Goal: Transaction & Acquisition: Purchase product/service

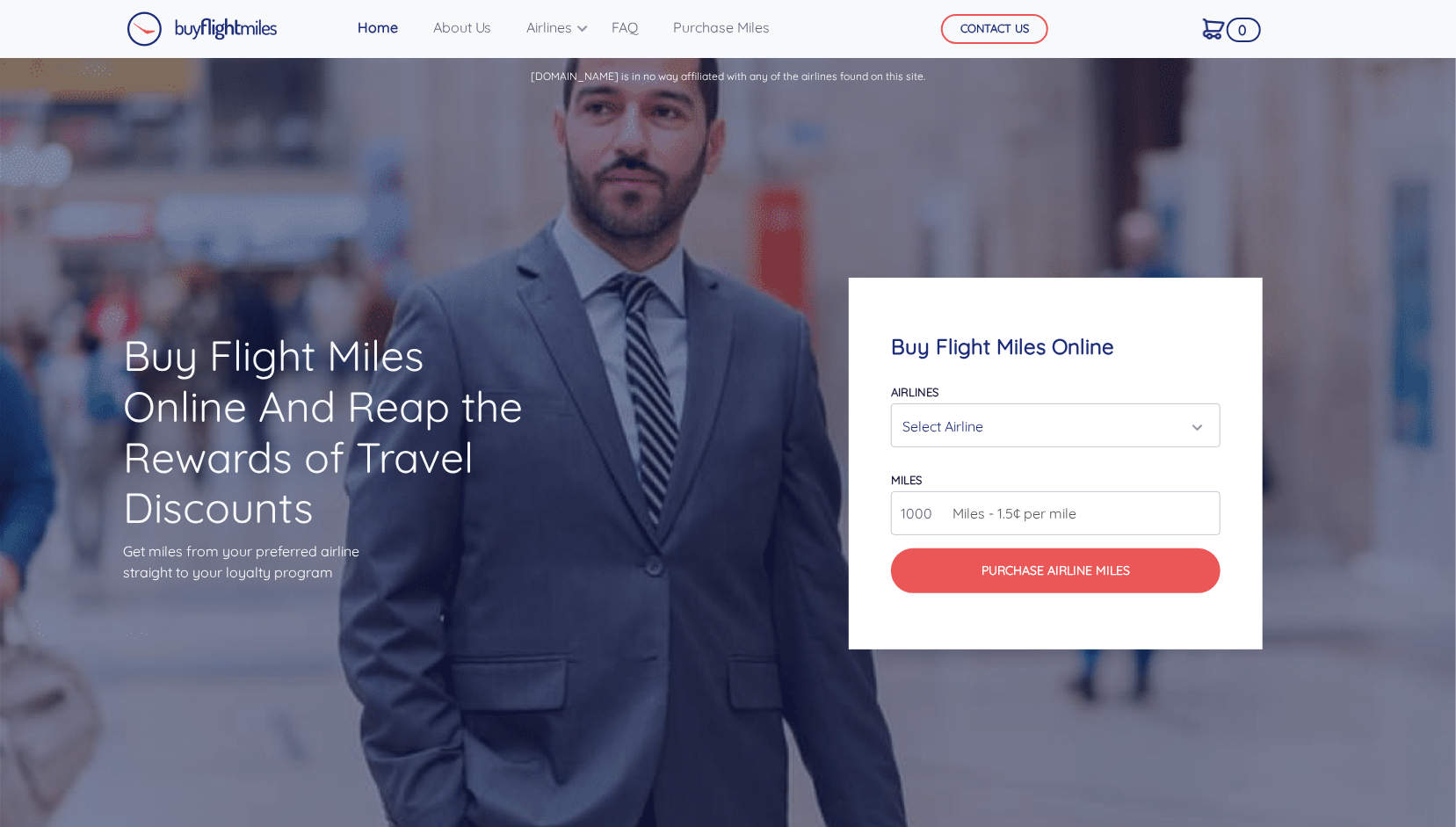
click at [959, 429] on div "Select Airline" at bounding box center [1050, 426] width 296 height 34
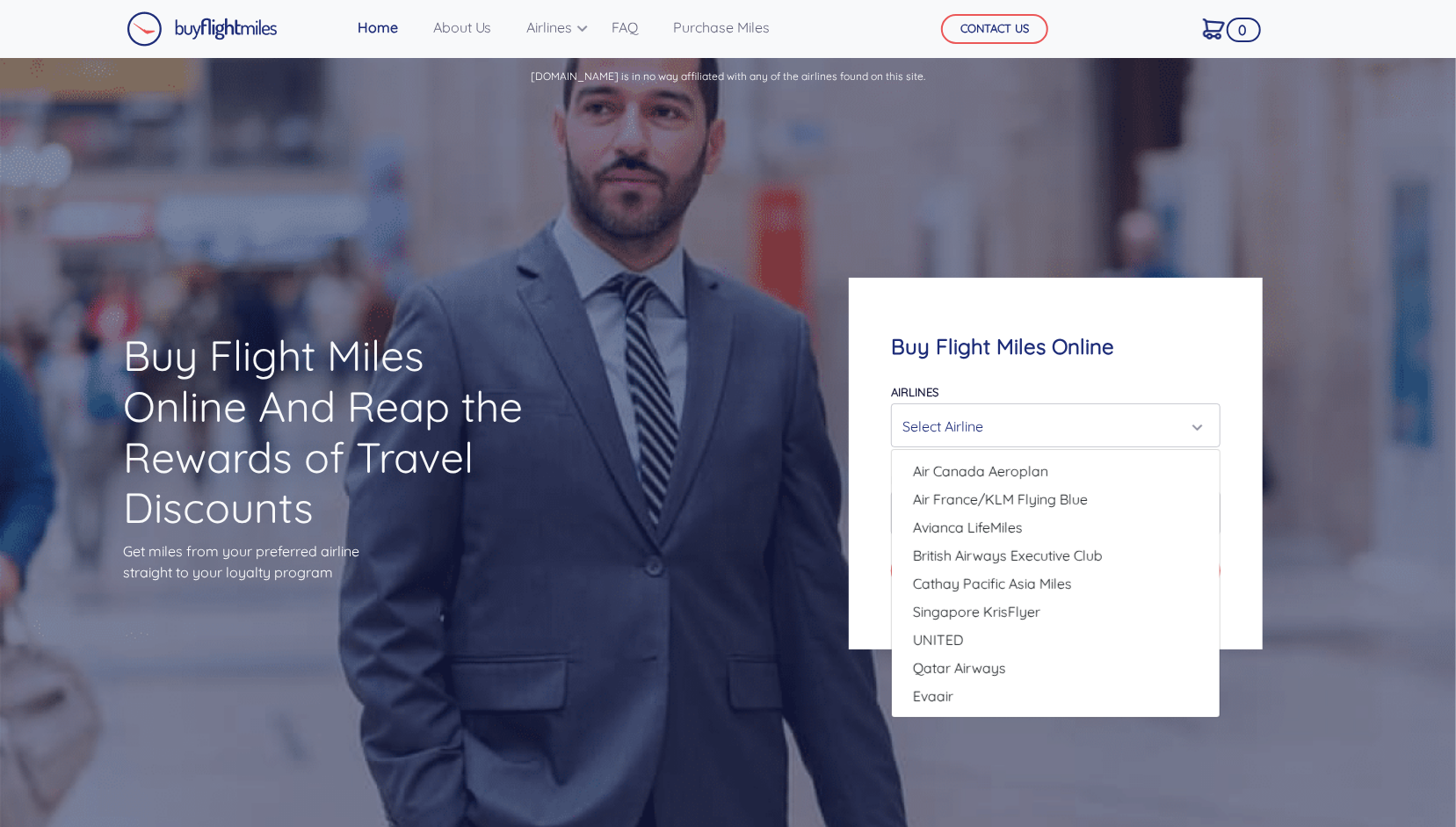
click at [959, 429] on div "Select Airline" at bounding box center [1050, 426] width 296 height 34
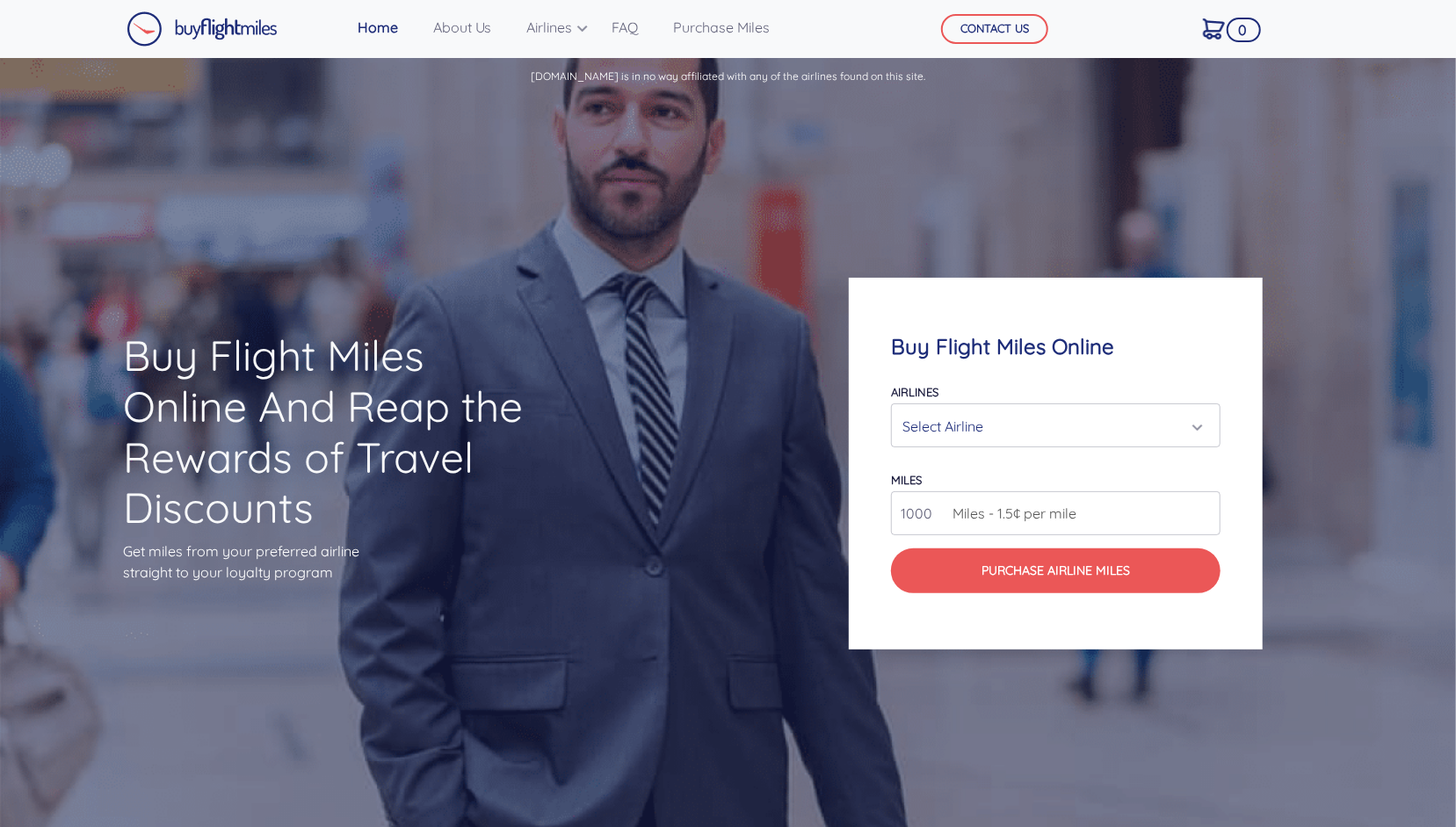
click at [959, 429] on div "Select Airline" at bounding box center [1050, 426] width 296 height 34
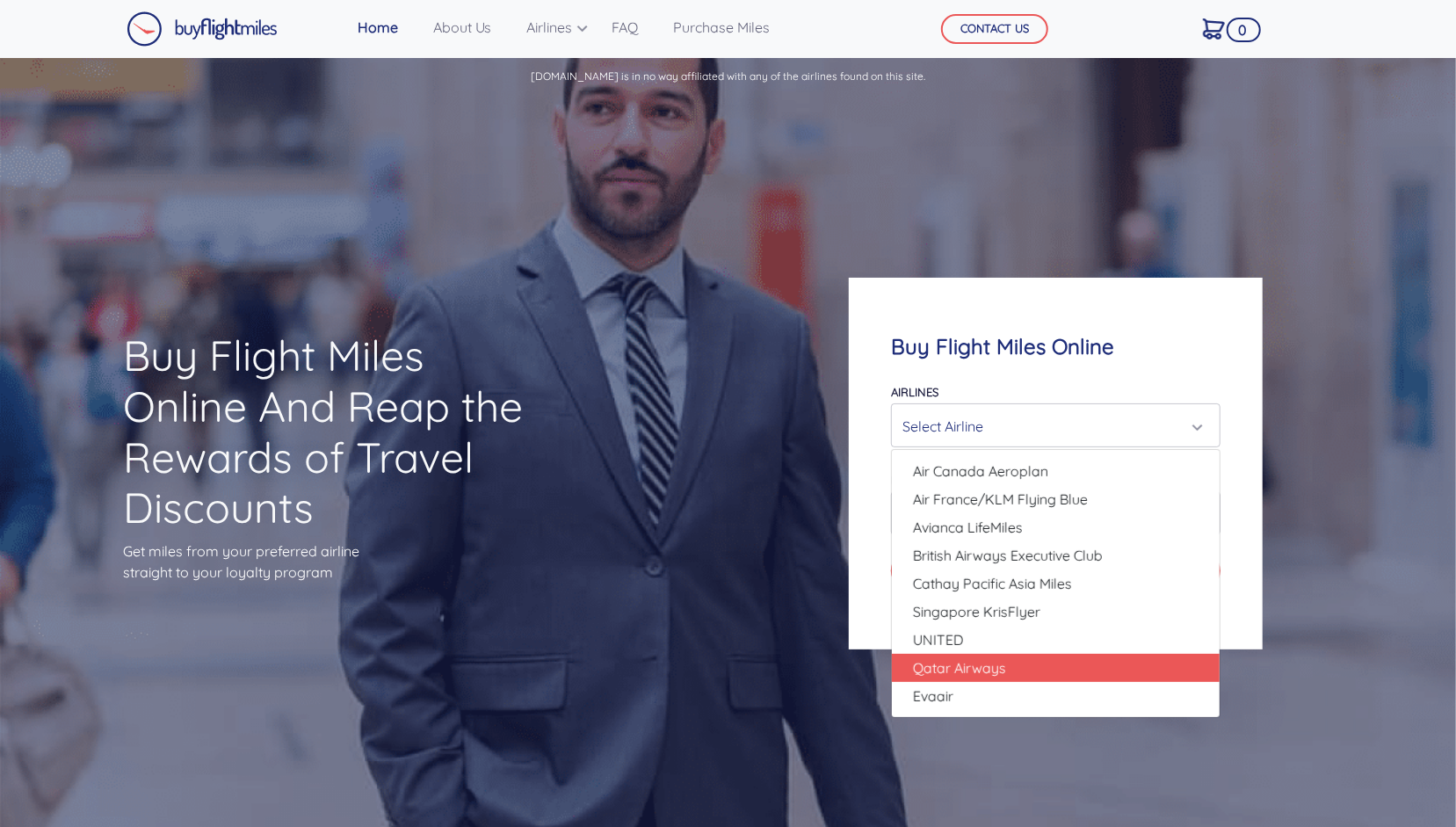
click at [975, 675] on span "Qatar Airways" at bounding box center [960, 667] width 93 height 21
select select "Qatar Airways"
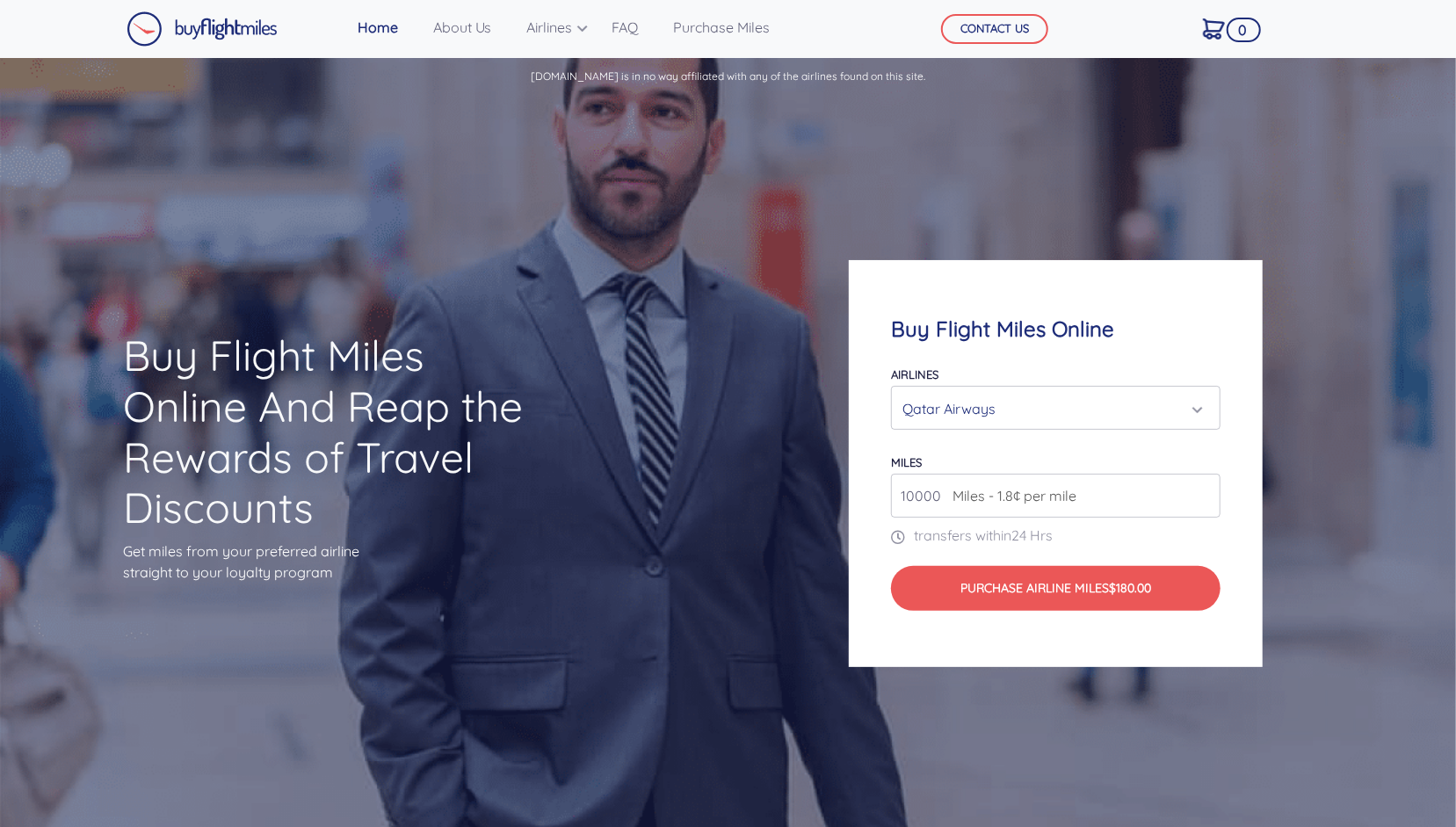
click at [993, 502] on span "Miles - 1.8¢ per mile" at bounding box center [1010, 495] width 132 height 21
click at [1203, 494] on input "11000" at bounding box center [1056, 495] width 329 height 44
click at [1023, 514] on input "11000" at bounding box center [1056, 495] width 329 height 44
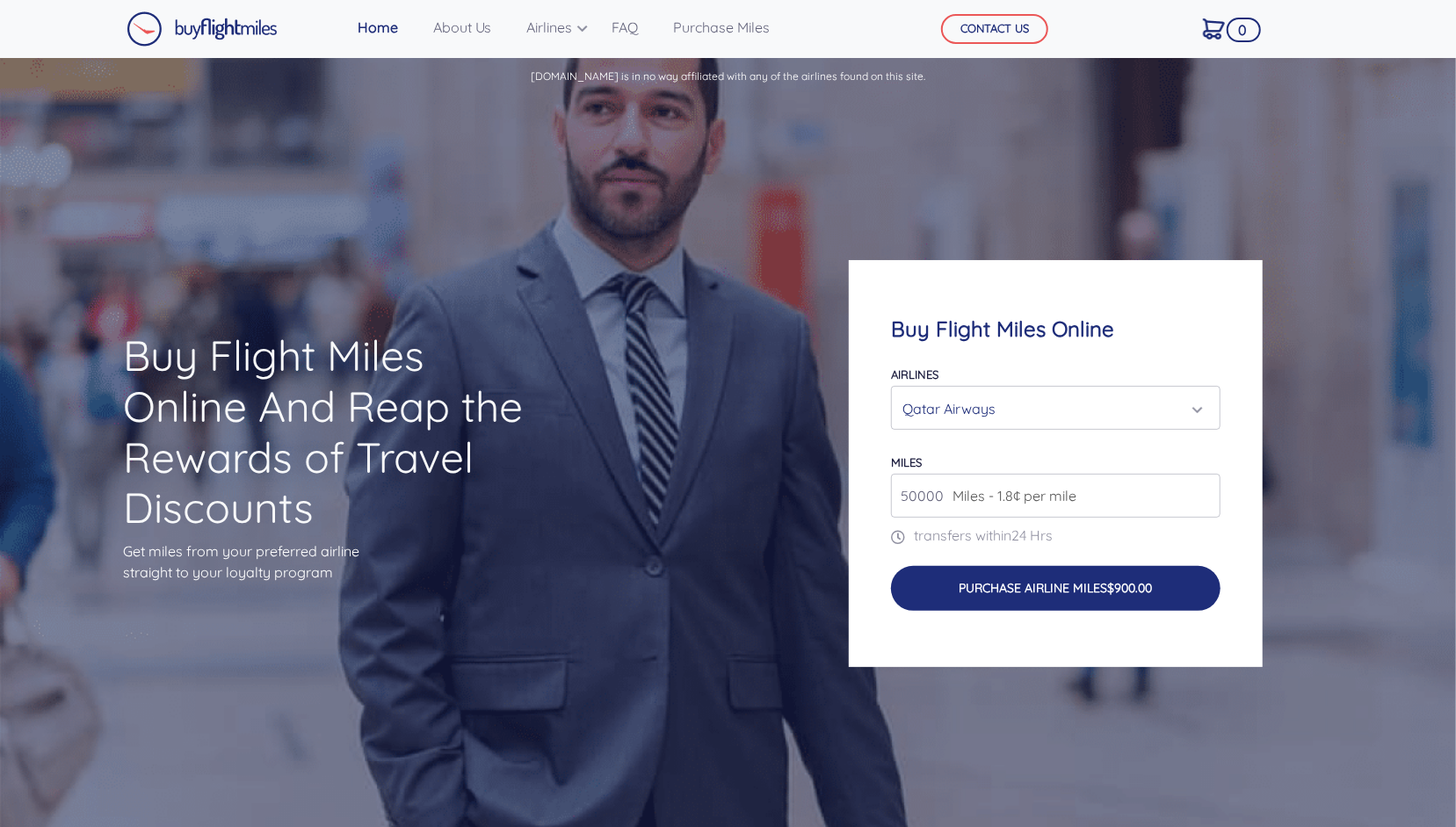
type input "50000"
click at [1039, 591] on button "Purchase Airline Miles $900.00" at bounding box center [1056, 587] width 329 height 45
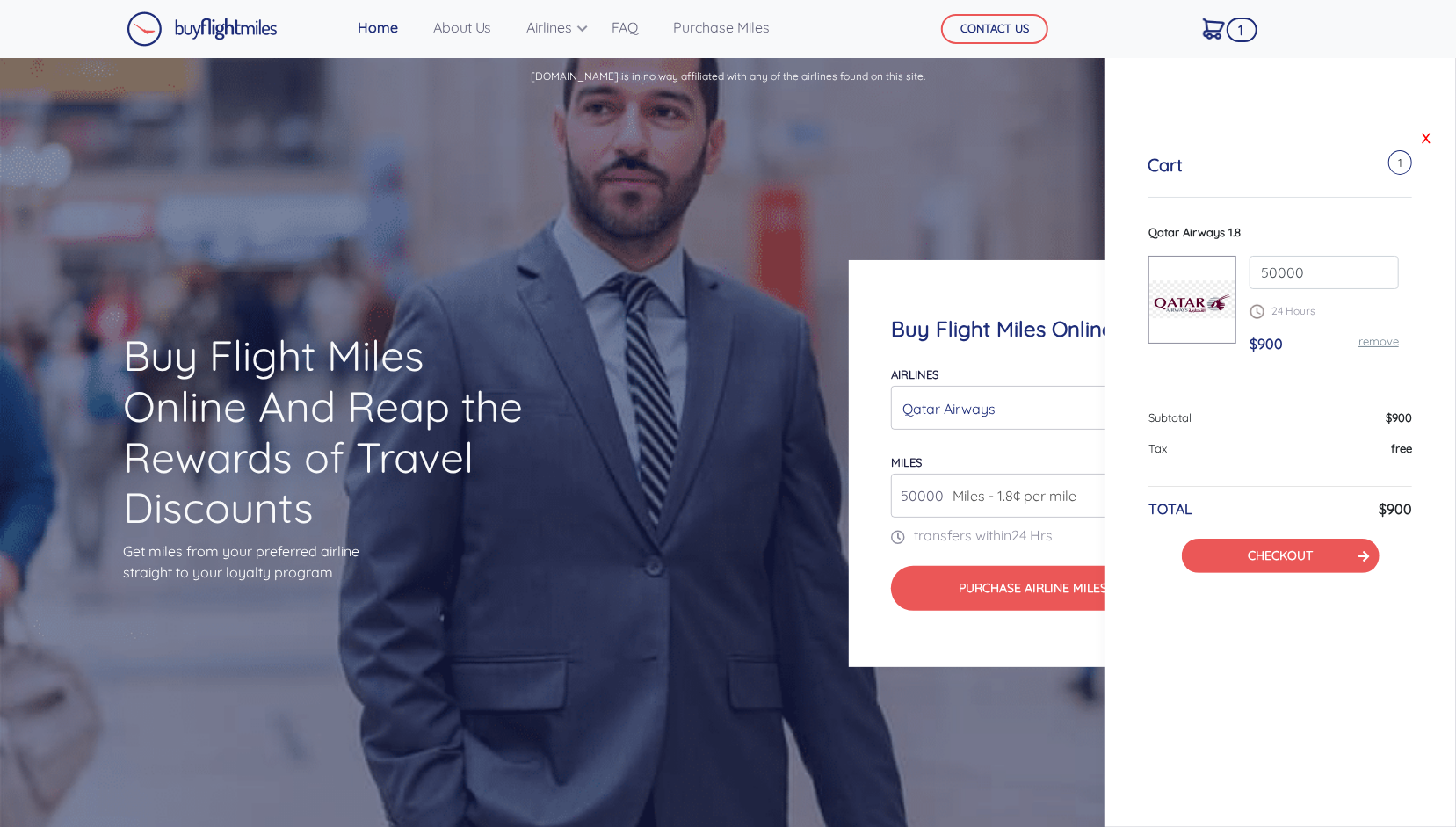
click at [1422, 136] on link "X" at bounding box center [1426, 138] width 17 height 26
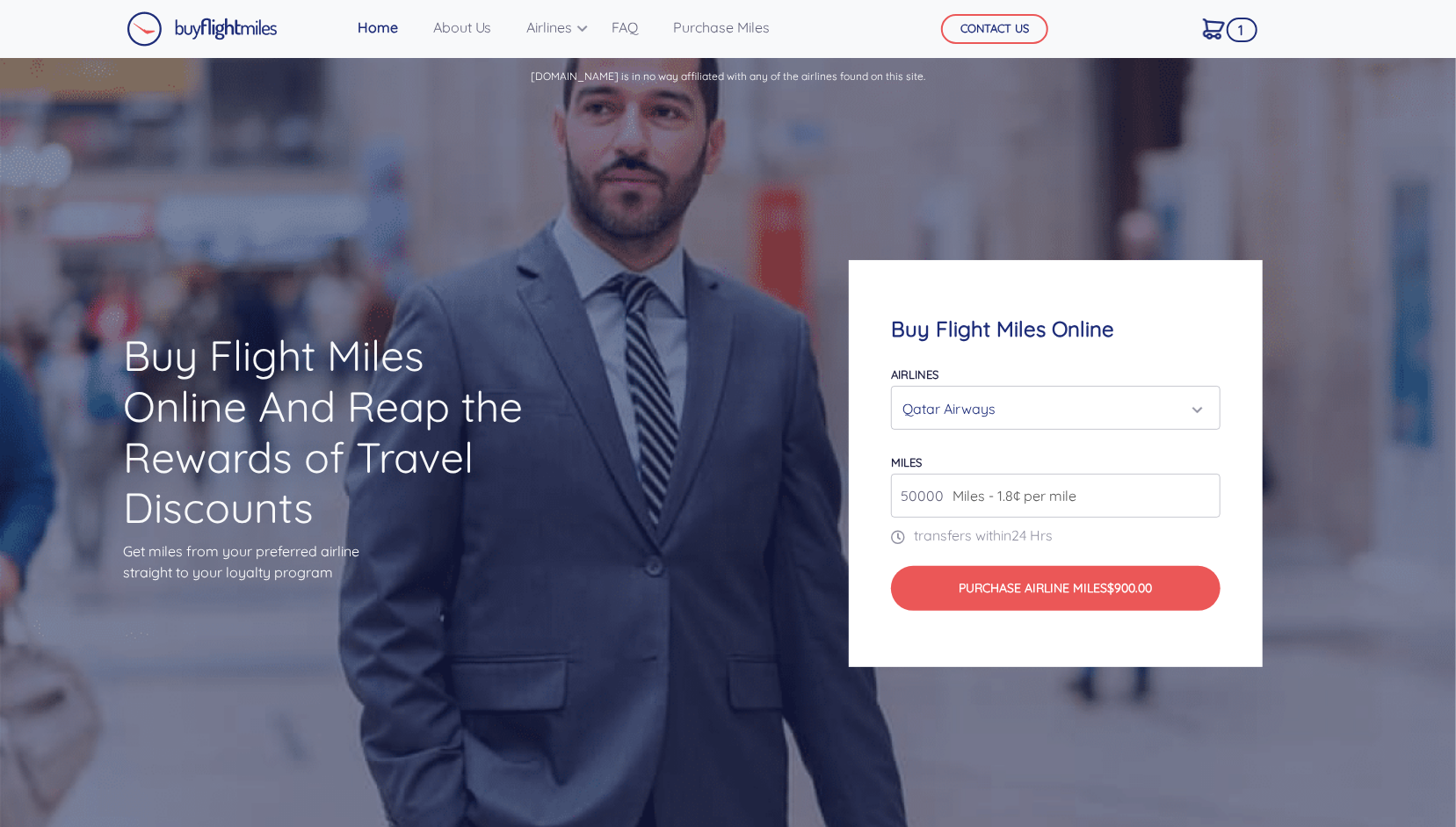
click at [1026, 418] on div "Qatar Airways" at bounding box center [1050, 408] width 296 height 34
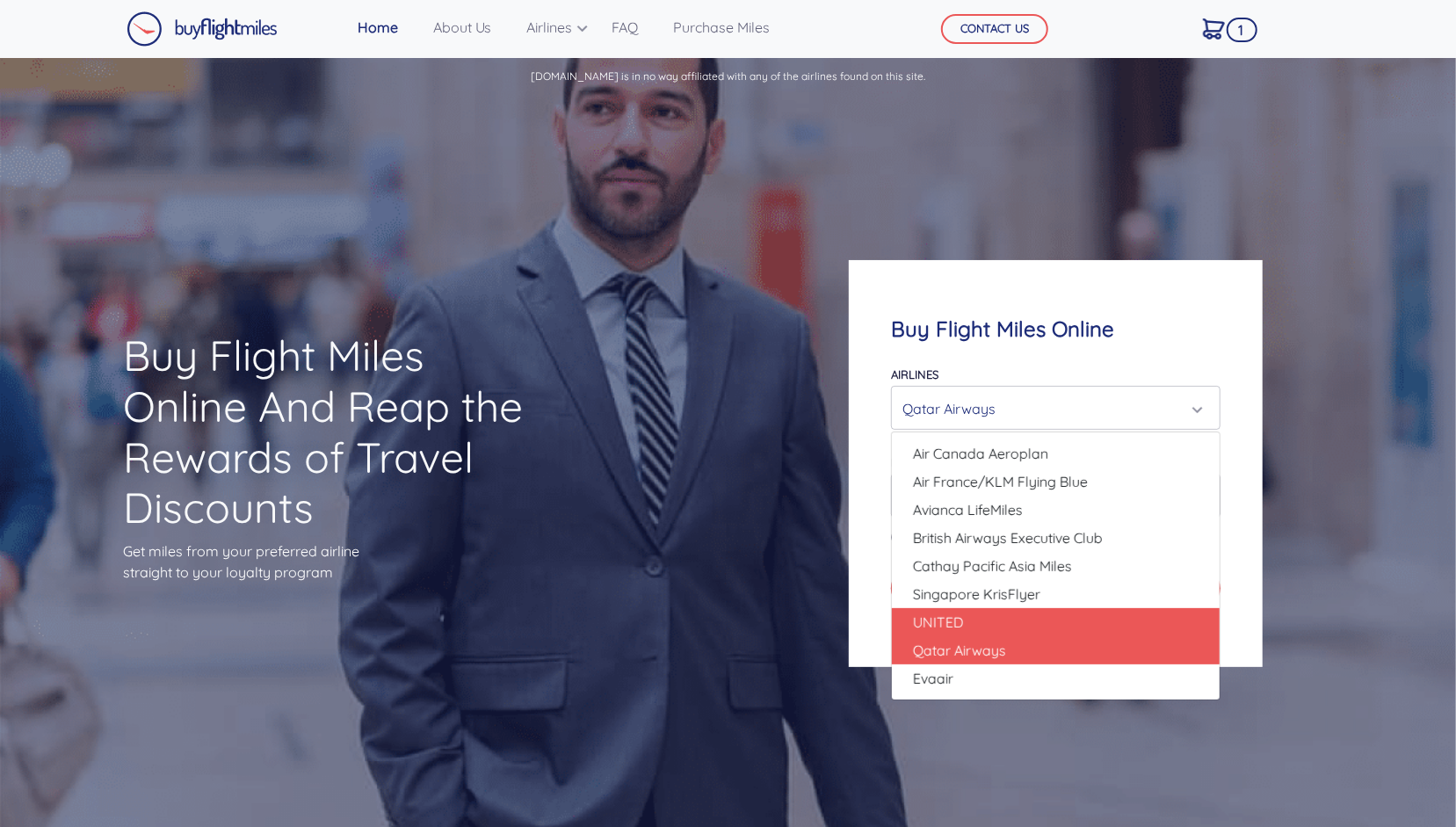
click at [918, 627] on span "UNITED" at bounding box center [939, 622] width 51 height 21
select select "UNITED"
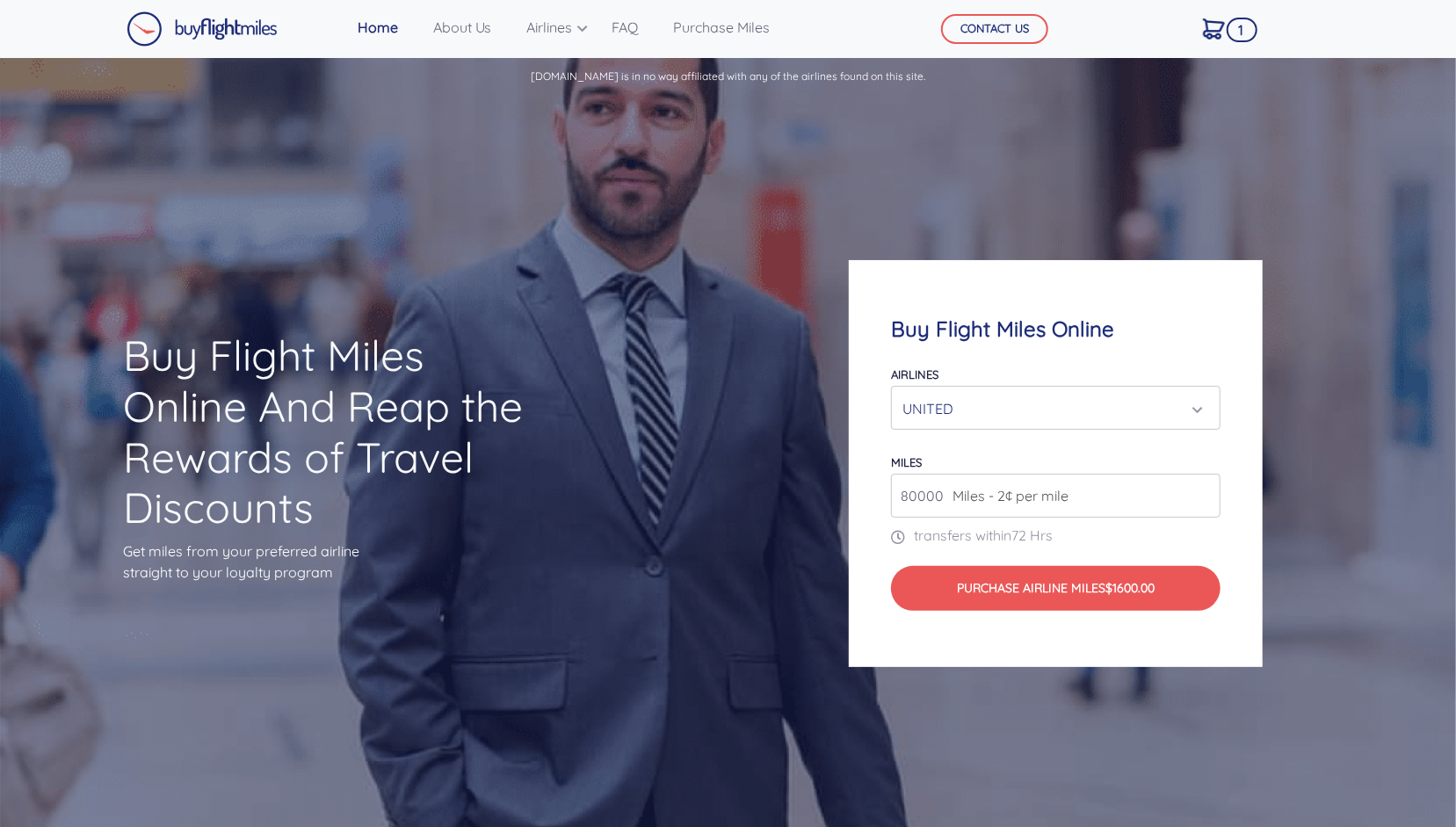
drag, startPoint x: 943, startPoint y: 493, endPoint x: 865, endPoint y: 491, distance: 78.0
click at [865, 491] on div "Buy Flight Miles Online Airlines Air Canada Aeroplan Air France/KLM Flying Blue…" at bounding box center [1056, 463] width 414 height 407
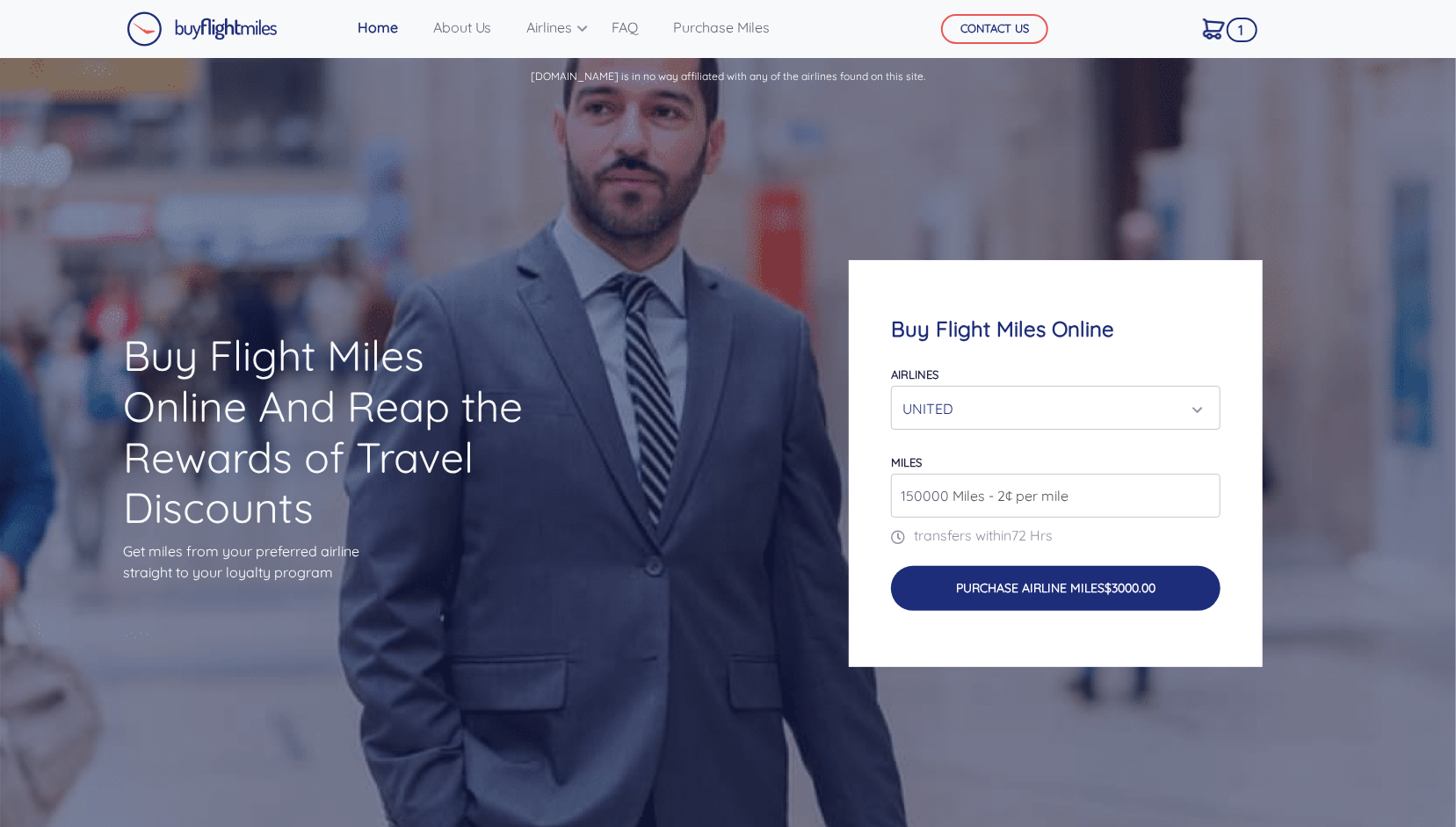
type input "150000"
click at [1015, 594] on button "Purchase Airline Miles $3000.00" at bounding box center [1056, 587] width 329 height 45
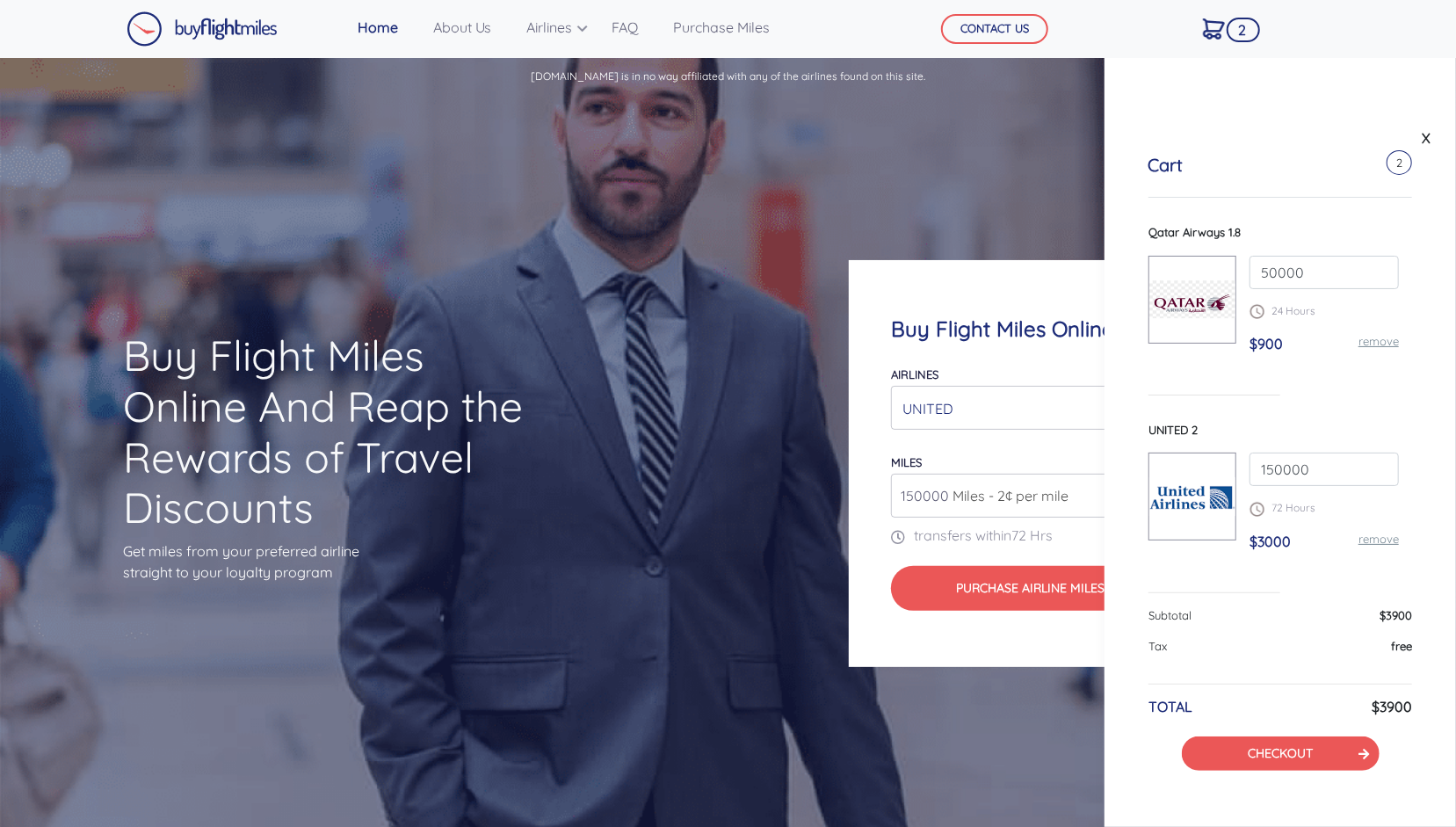
click at [1382, 340] on link "remove" at bounding box center [1378, 340] width 40 height 14
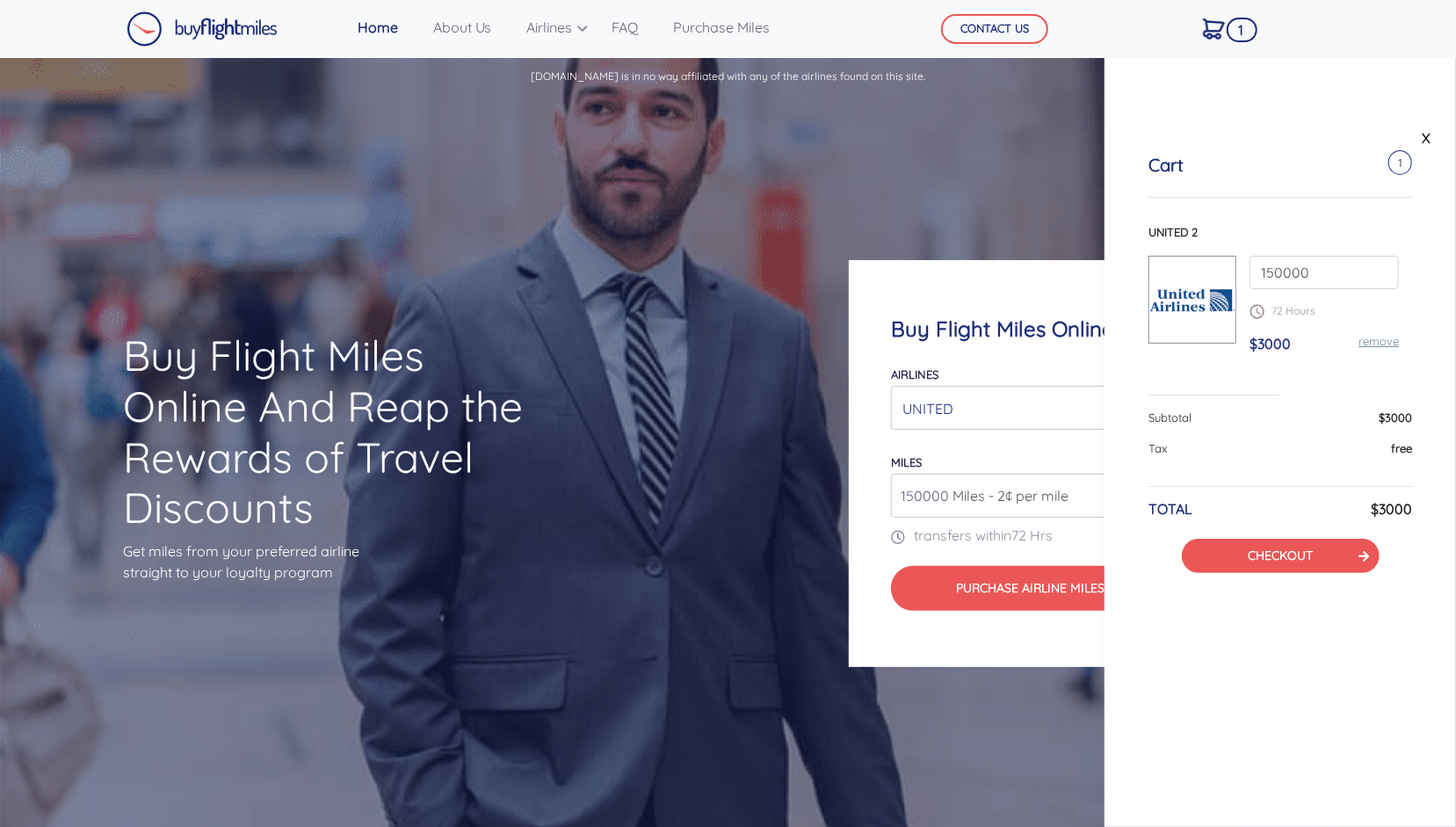
click at [937, 651] on div "Buy Flight Miles Online Airlines Air Canada Aeroplan Air France/KLM Flying Blue…" at bounding box center [1056, 463] width 414 height 407
click at [1430, 145] on link "X" at bounding box center [1426, 138] width 17 height 26
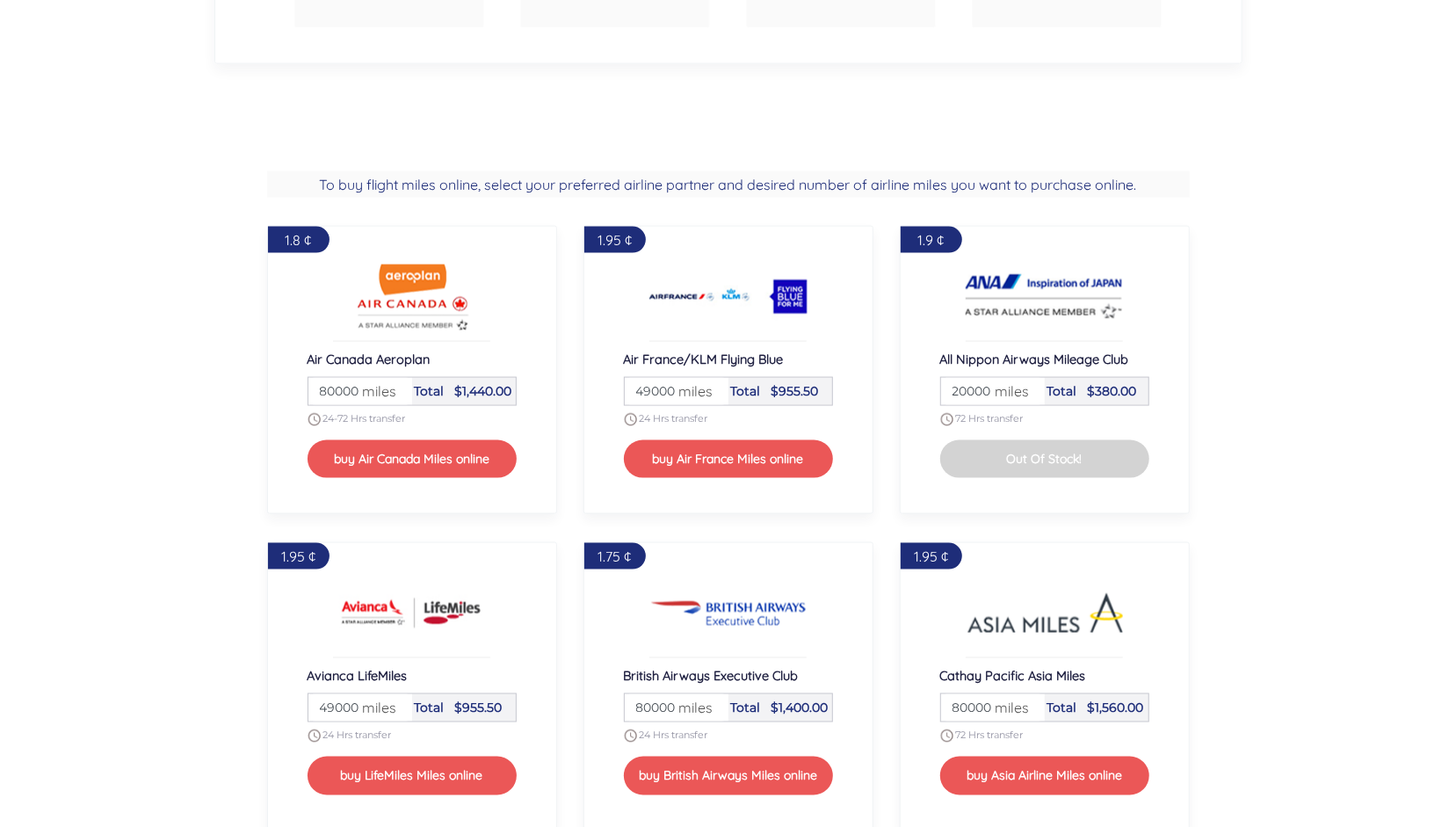
scroll to position [1630, 0]
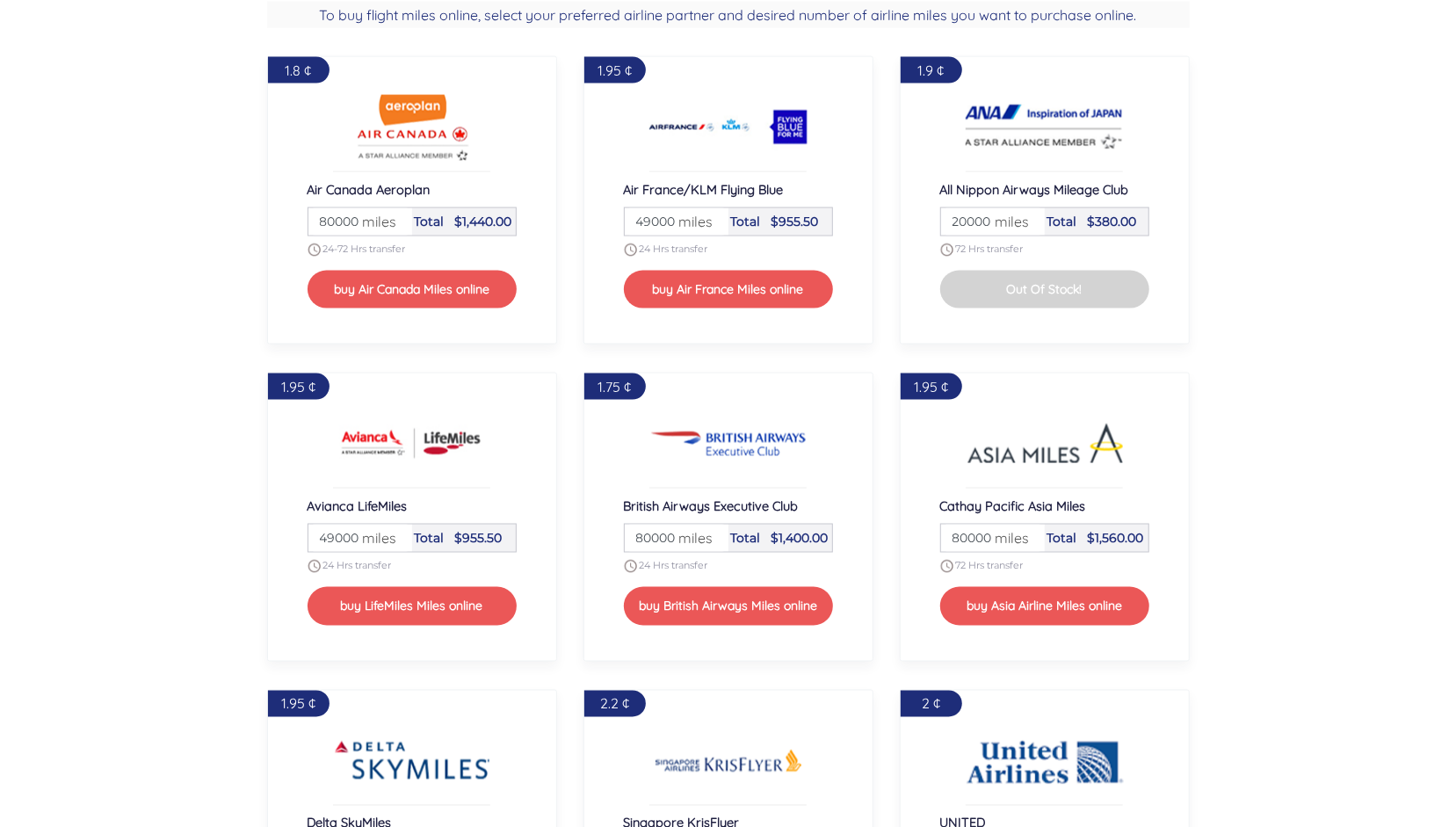
click at [1060, 554] on div "Cathay Pacific Asia Miles Miles 80000 miles Total $1,560.00 72 Hrs transfer buy…" at bounding box center [1045, 561] width 209 height 128
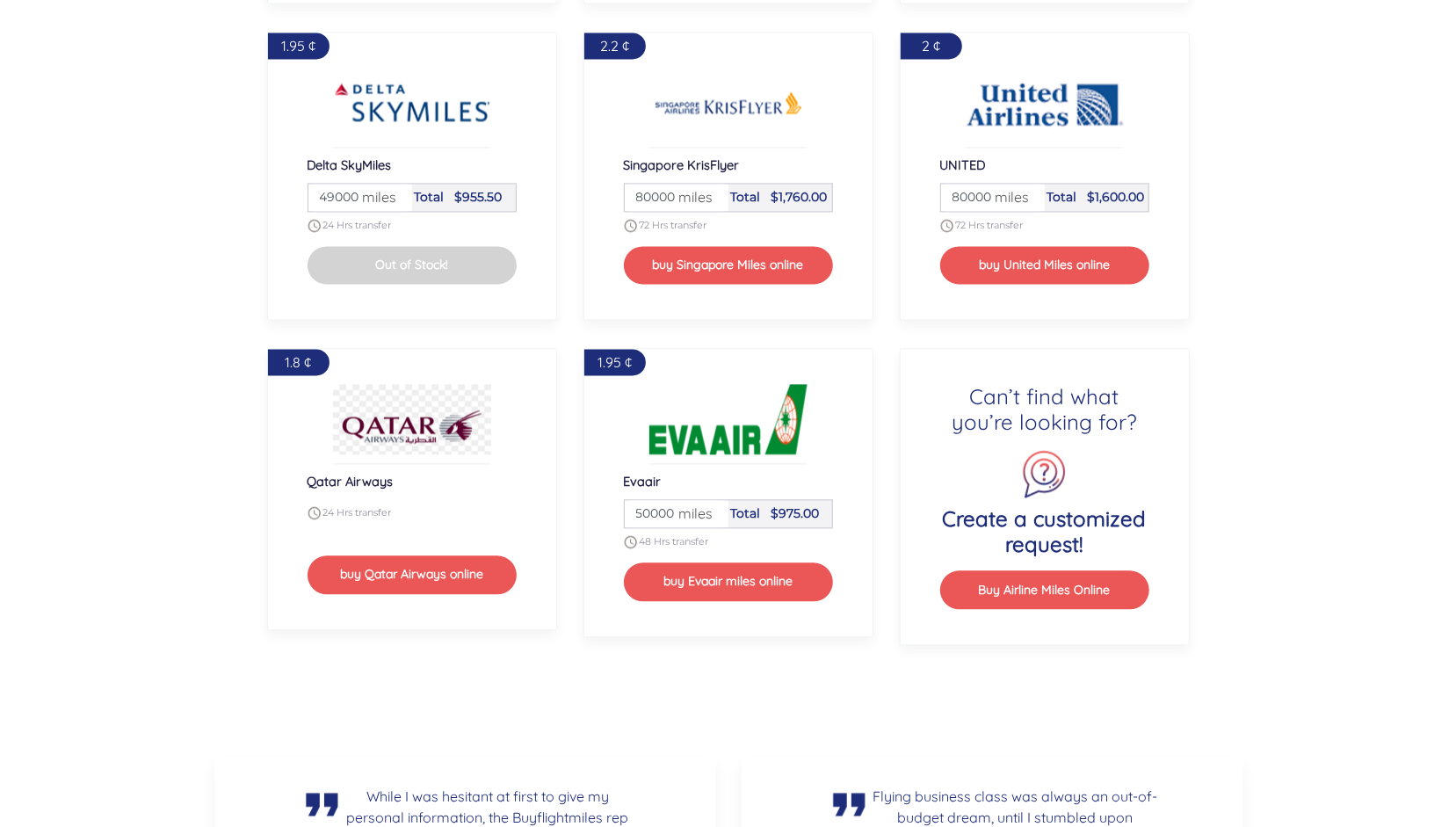
scroll to position [2290, 0]
click at [1034, 107] on img at bounding box center [1045, 101] width 158 height 70
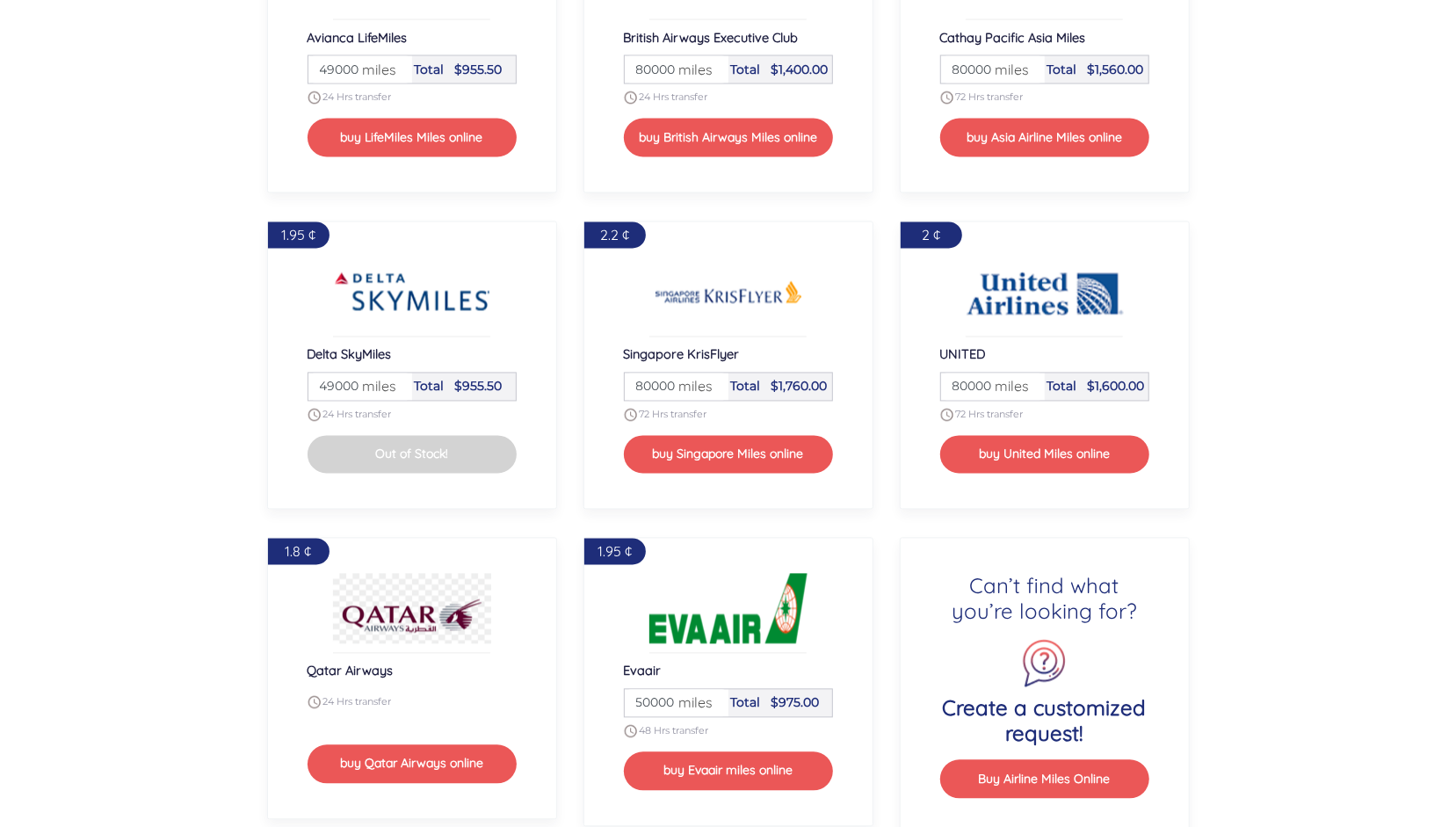
scroll to position [2102, 0]
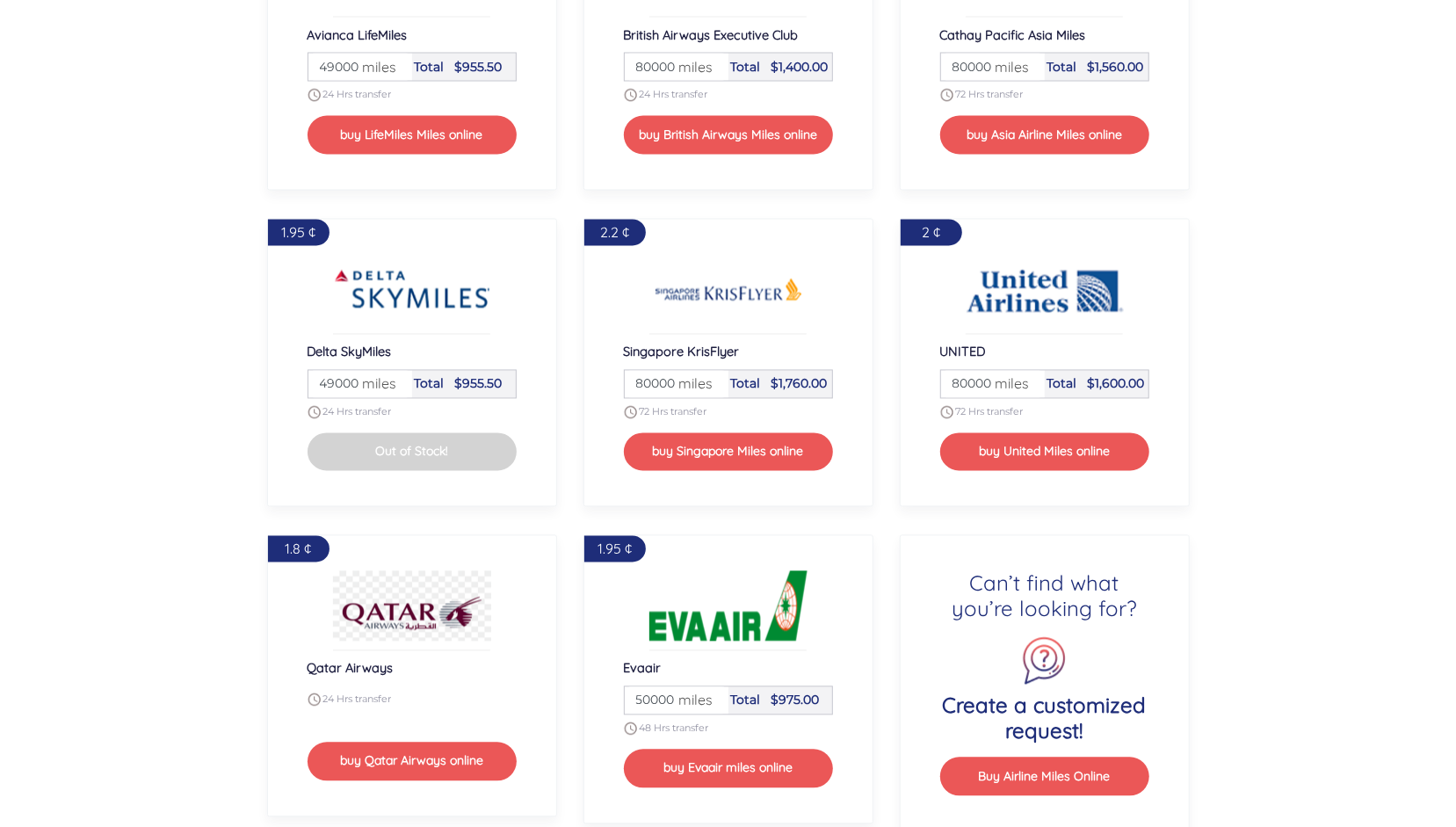
click at [1014, 386] on span "miles" at bounding box center [1007, 383] width 43 height 21
click at [1024, 377] on span "miles" at bounding box center [1007, 383] width 43 height 21
click at [1004, 377] on span "miles" at bounding box center [1007, 383] width 43 height 21
click at [1045, 455] on button "buy United Miles online" at bounding box center [1045, 451] width 209 height 37
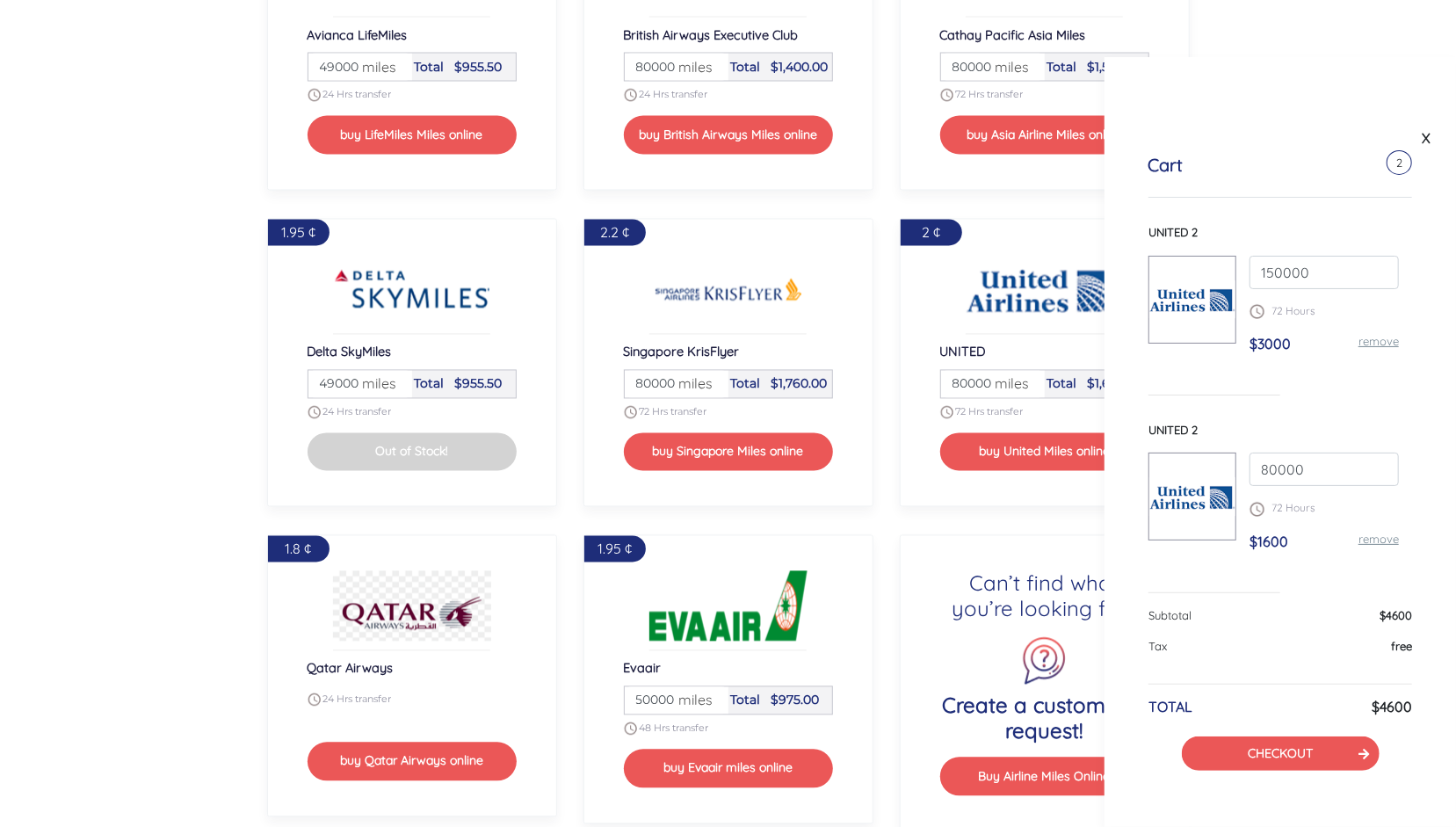
click at [1376, 344] on link "remove" at bounding box center [1378, 340] width 40 height 14
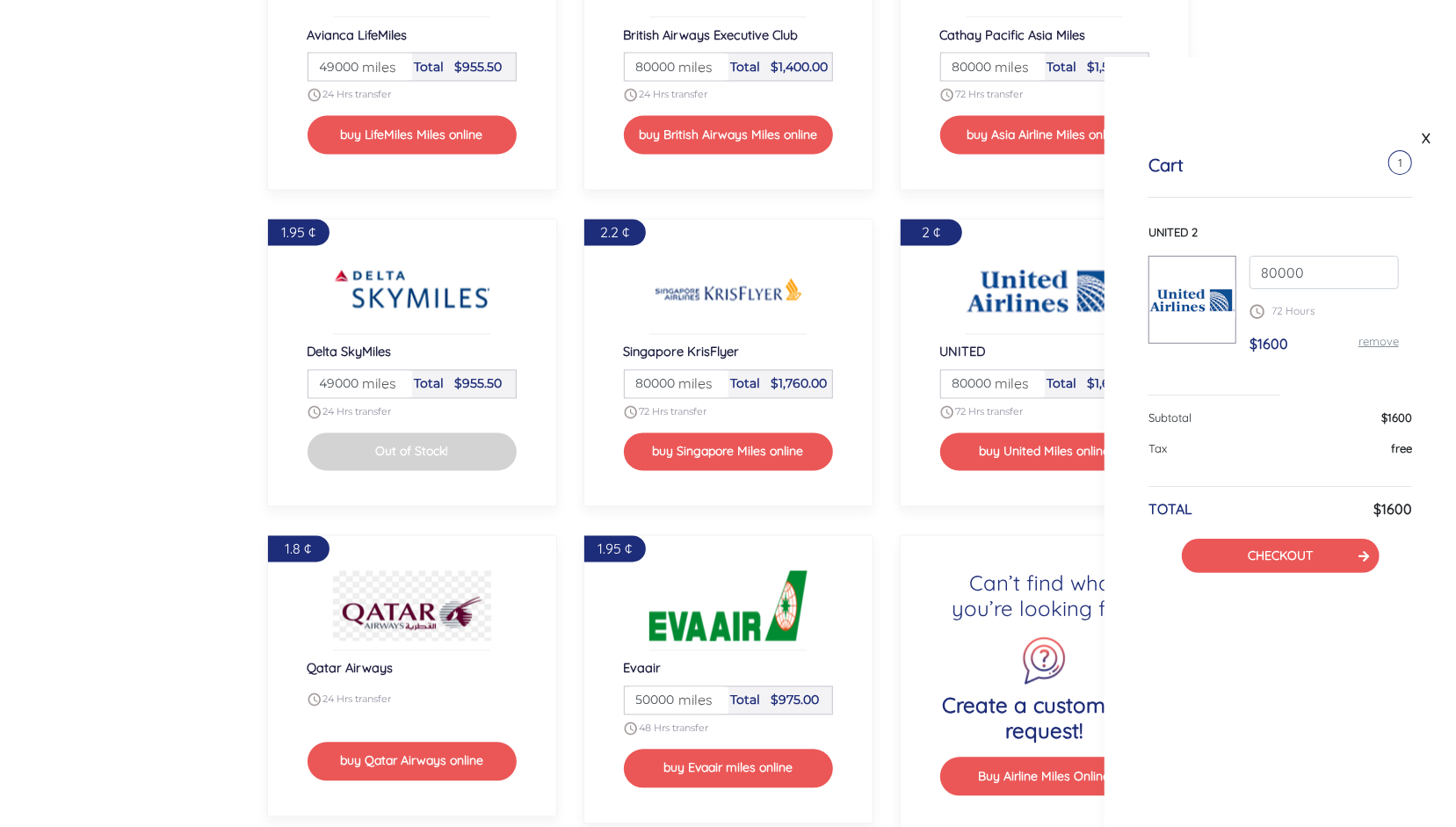
click at [1376, 344] on link "remove" at bounding box center [1378, 340] width 40 height 14
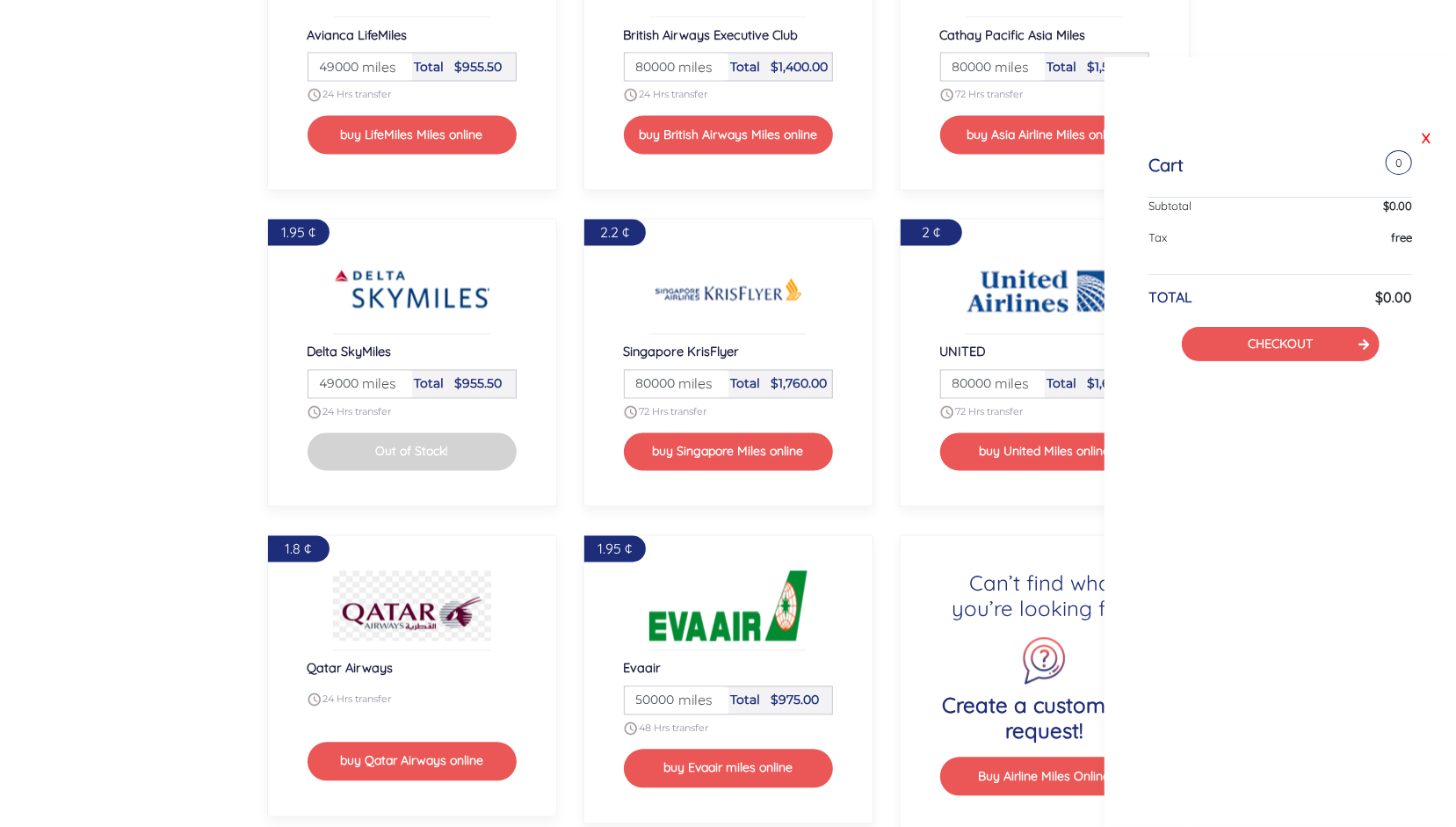
click at [1427, 138] on link "X" at bounding box center [1426, 138] width 17 height 26
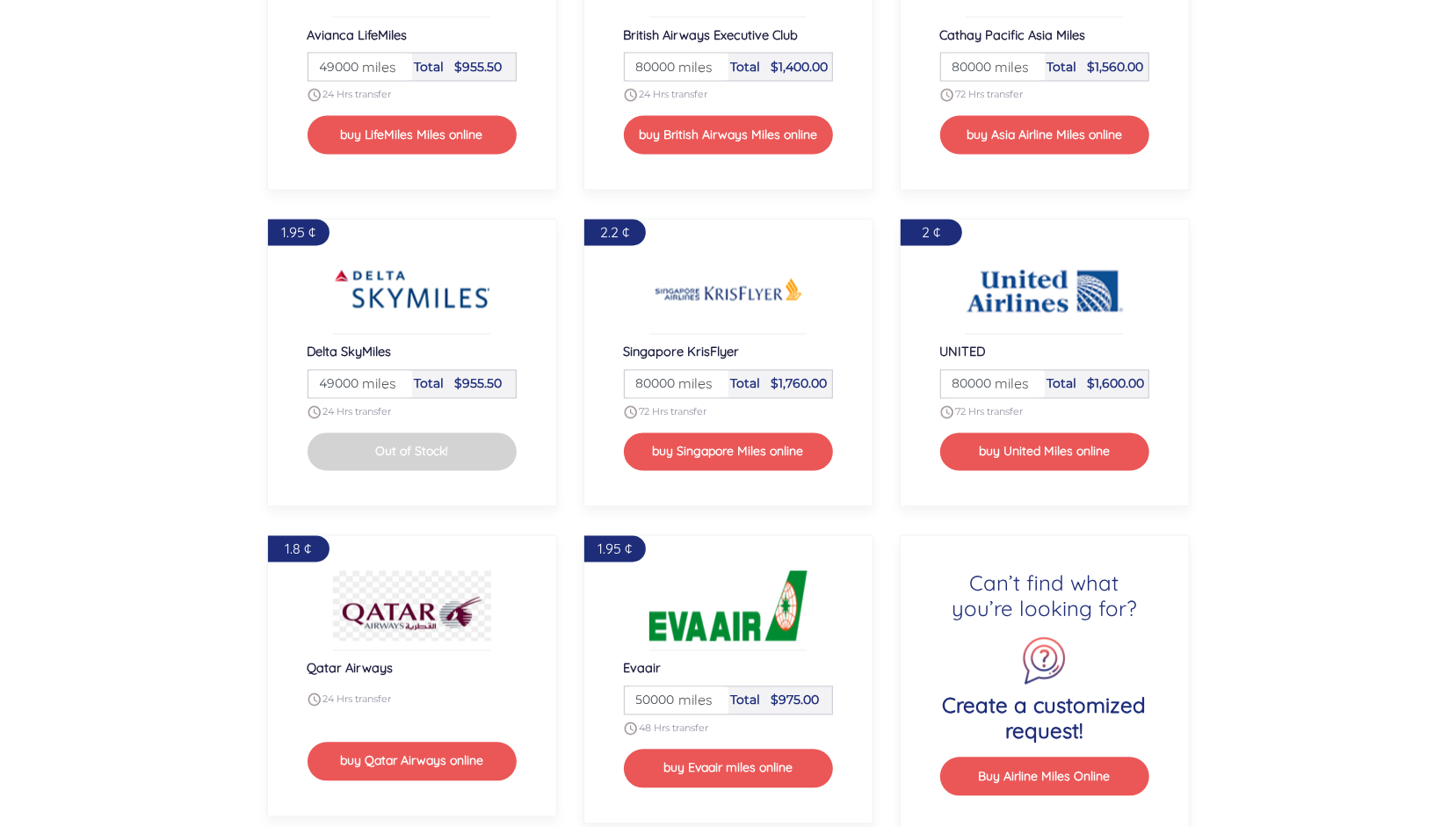
click at [1018, 388] on span "miles" at bounding box center [1007, 383] width 43 height 21
click at [1085, 378] on p "Total $1,600.00" at bounding box center [1097, 384] width 99 height 18
click at [1040, 450] on button "buy United Miles online" at bounding box center [1045, 451] width 209 height 37
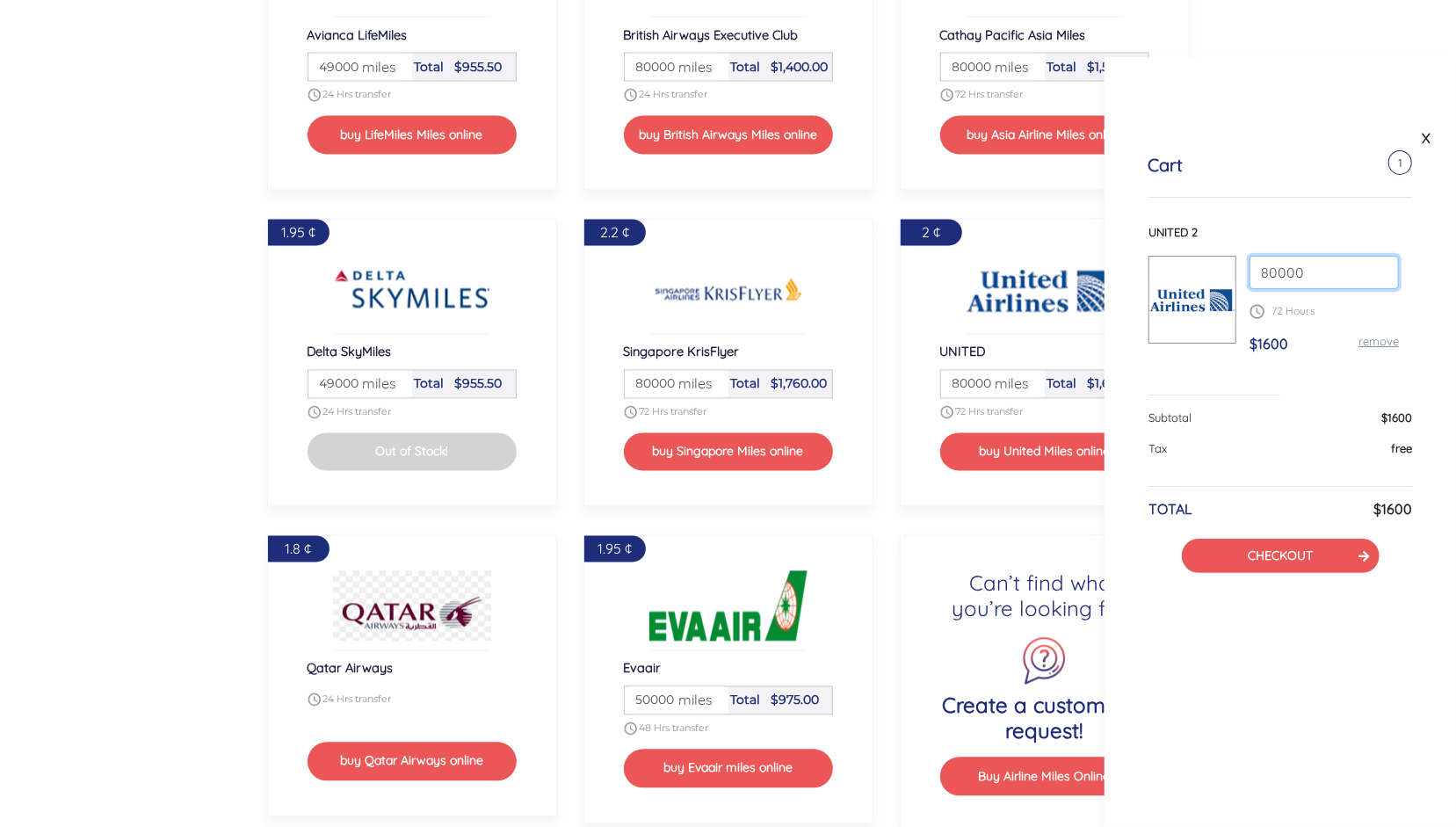
drag, startPoint x: 1311, startPoint y: 265, endPoint x: 1220, endPoint y: 276, distance: 91.7
click at [1220, 276] on div "UNITED 2 80000 72 Hours $1600 remove" at bounding box center [1280, 296] width 264 height 144
click at [1263, 395] on div "Cart 1 UNITED 2 150000 72 Hours $1600 remove Subtotal $1600 Tax free TOTAL $160…" at bounding box center [1280, 363] width 351 height 506
drag, startPoint x: 1308, startPoint y: 272, endPoint x: 1213, endPoint y: 275, distance: 95.0
click at [1213, 275] on div "UNITED 2 150000 72 Hours $3000 remove" at bounding box center [1280, 296] width 264 height 144
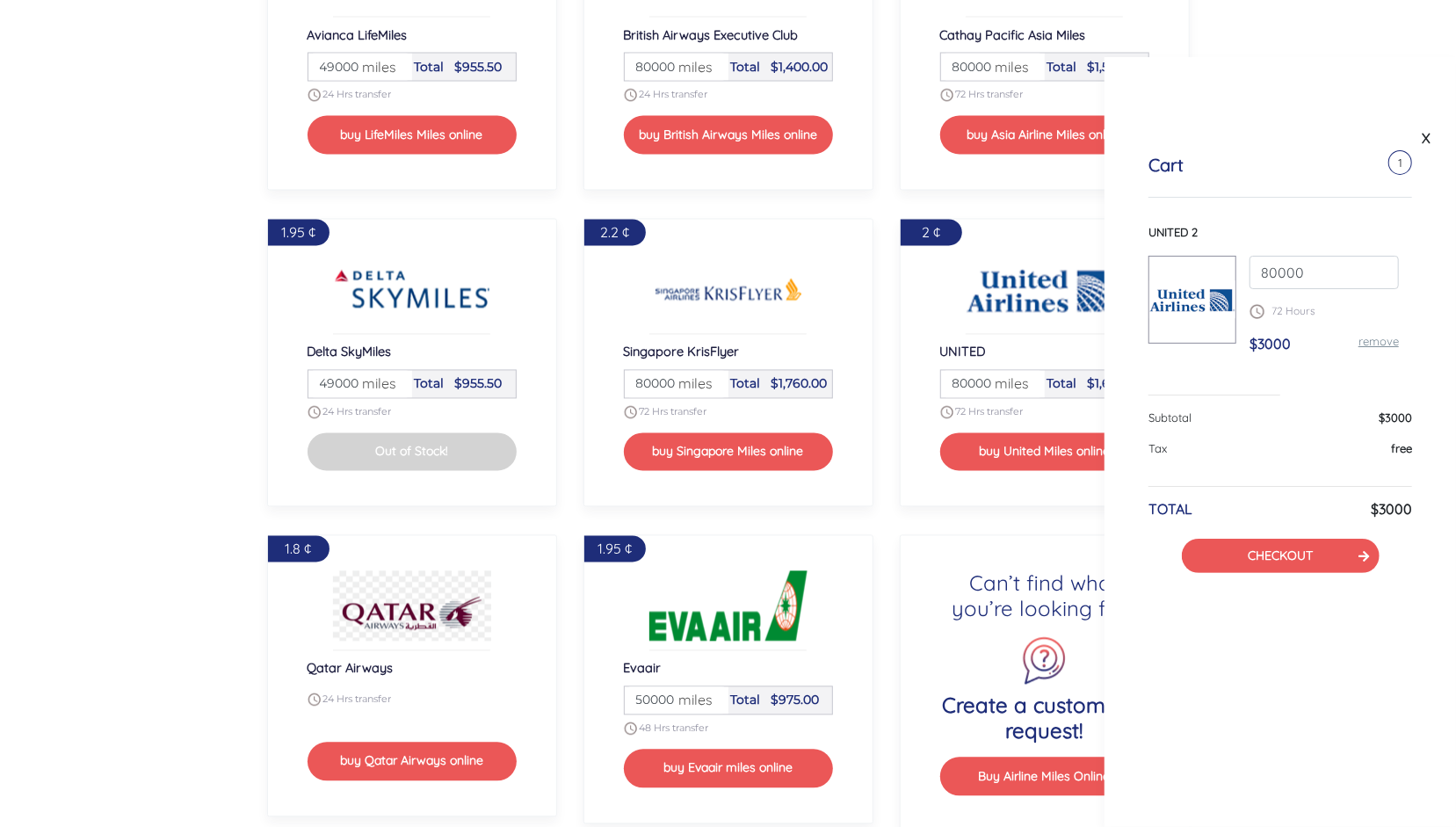
click at [1264, 368] on div "UNITED 2 80000 72 Hours $3000 remove" at bounding box center [1280, 310] width 264 height 171
drag, startPoint x: 1309, startPoint y: 264, endPoint x: 1212, endPoint y: 274, distance: 97.5
click at [1212, 274] on div "UNITED 2 80000 72 Hours $1600 remove" at bounding box center [1280, 296] width 264 height 144
type input "200000"
click at [1347, 314] on p "72 Hours" at bounding box center [1325, 310] width 150 height 16
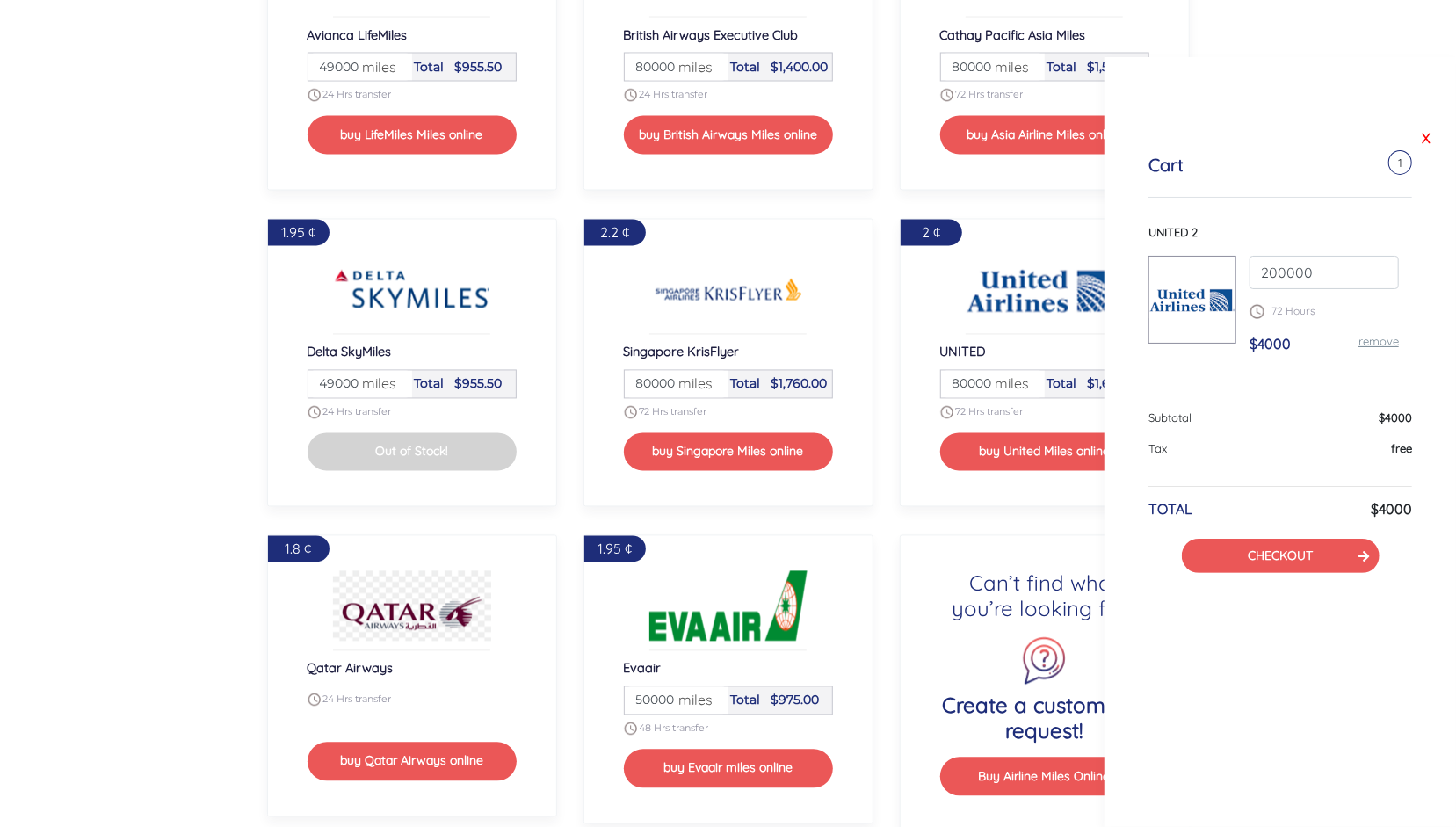
click at [1427, 138] on link "X" at bounding box center [1426, 138] width 17 height 26
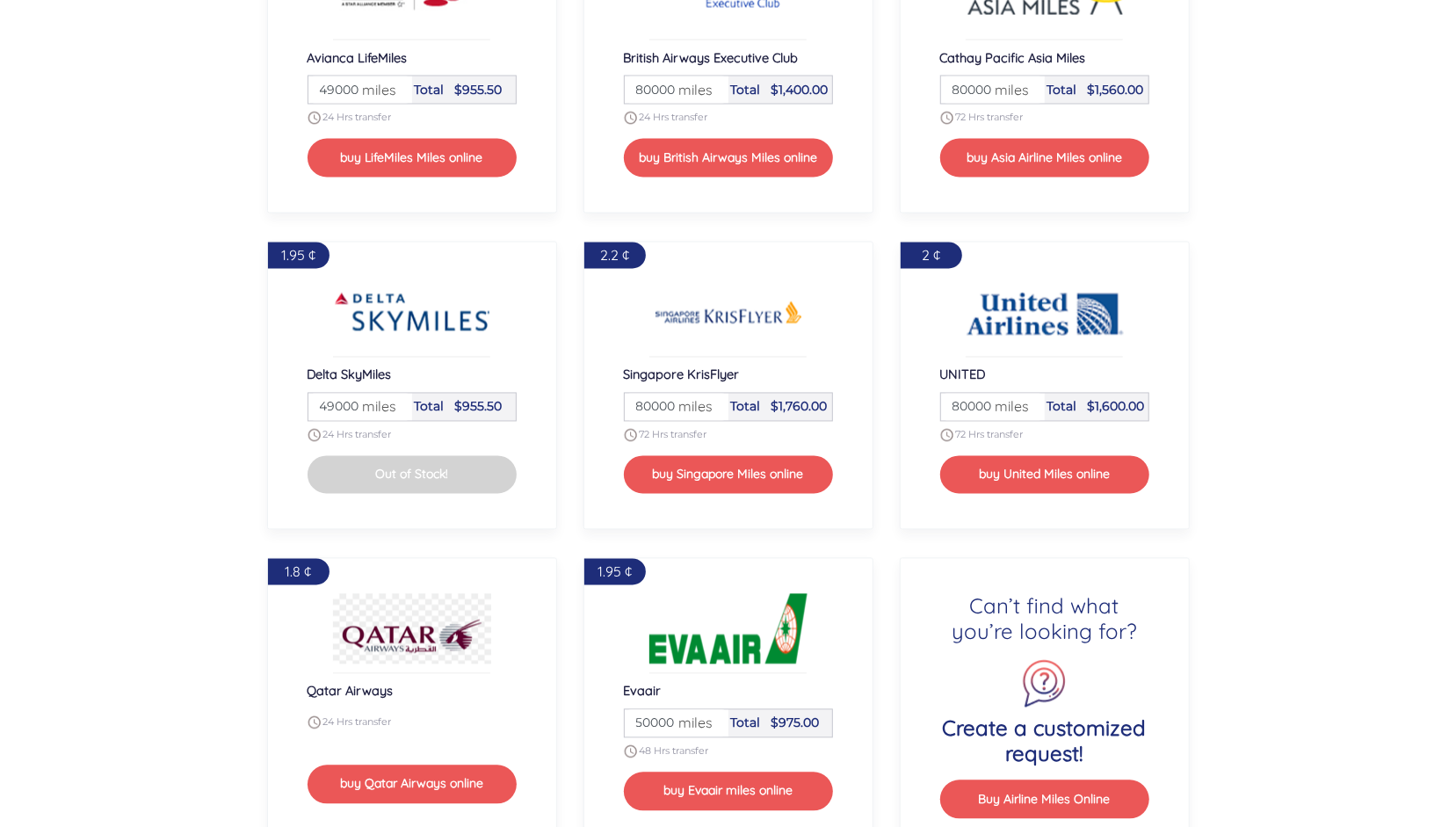
scroll to position [2078, 0]
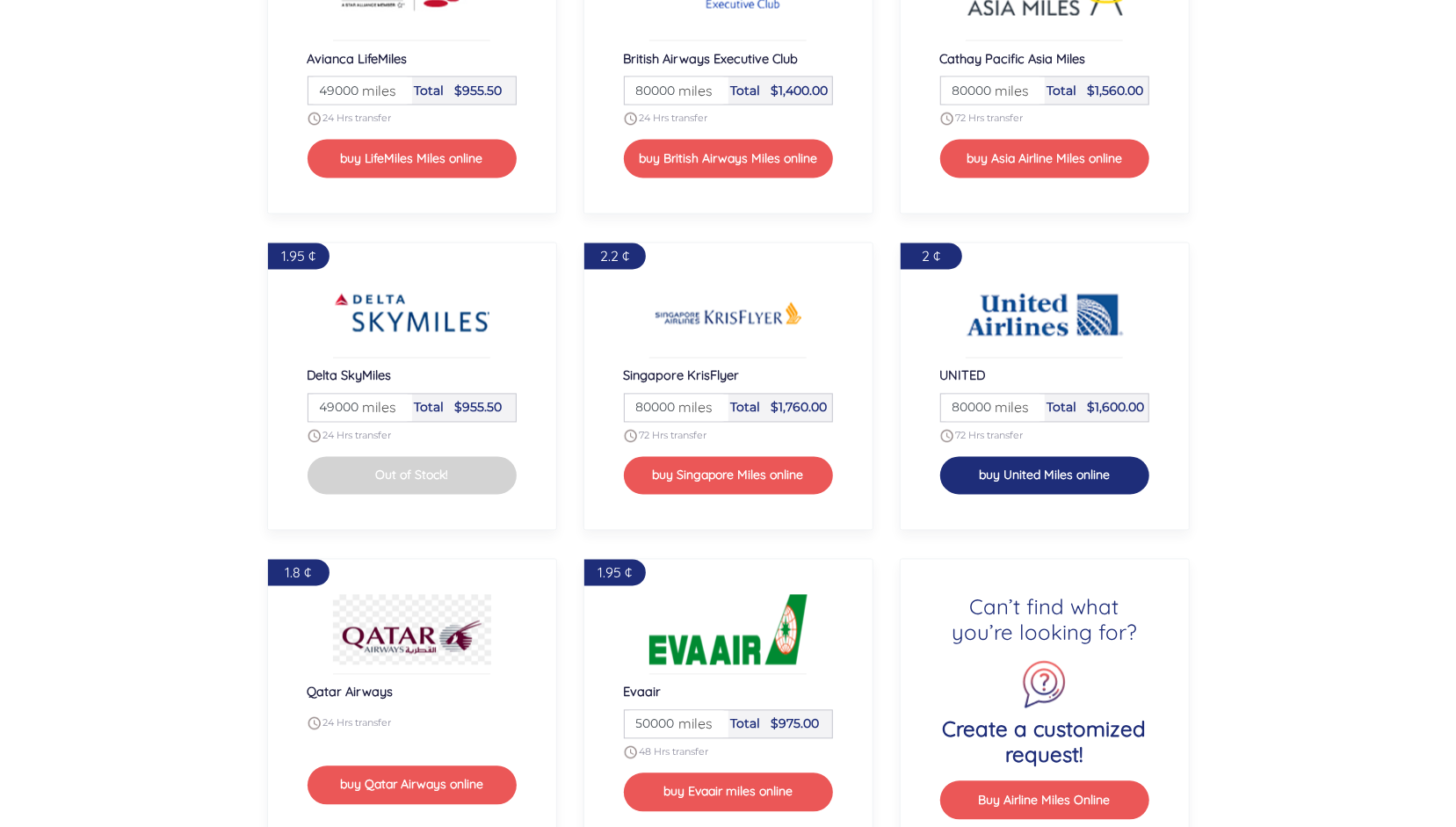
click at [1055, 470] on button "buy United Miles online" at bounding box center [1045, 475] width 209 height 37
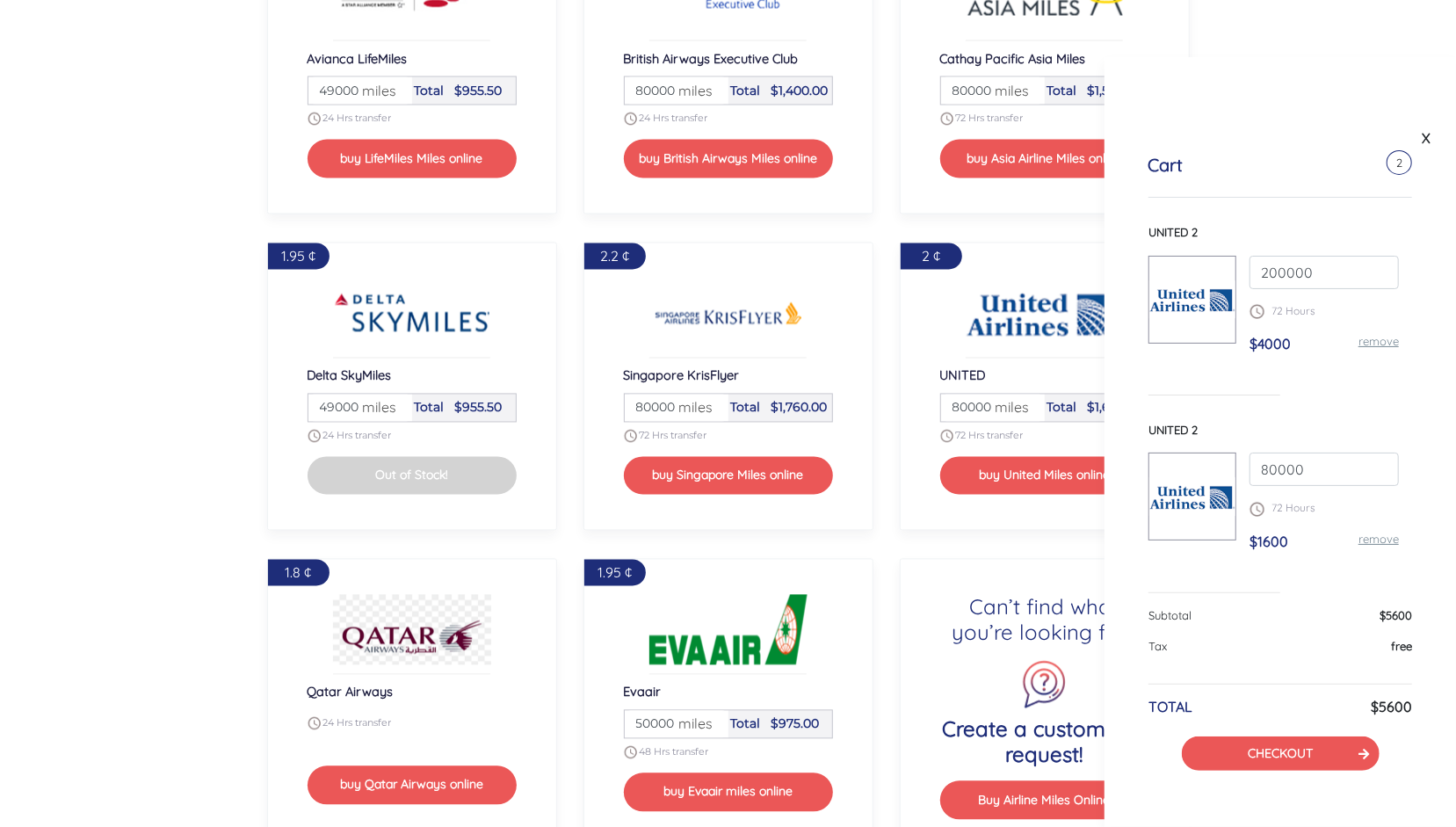
click at [1379, 340] on link "remove" at bounding box center [1378, 340] width 40 height 14
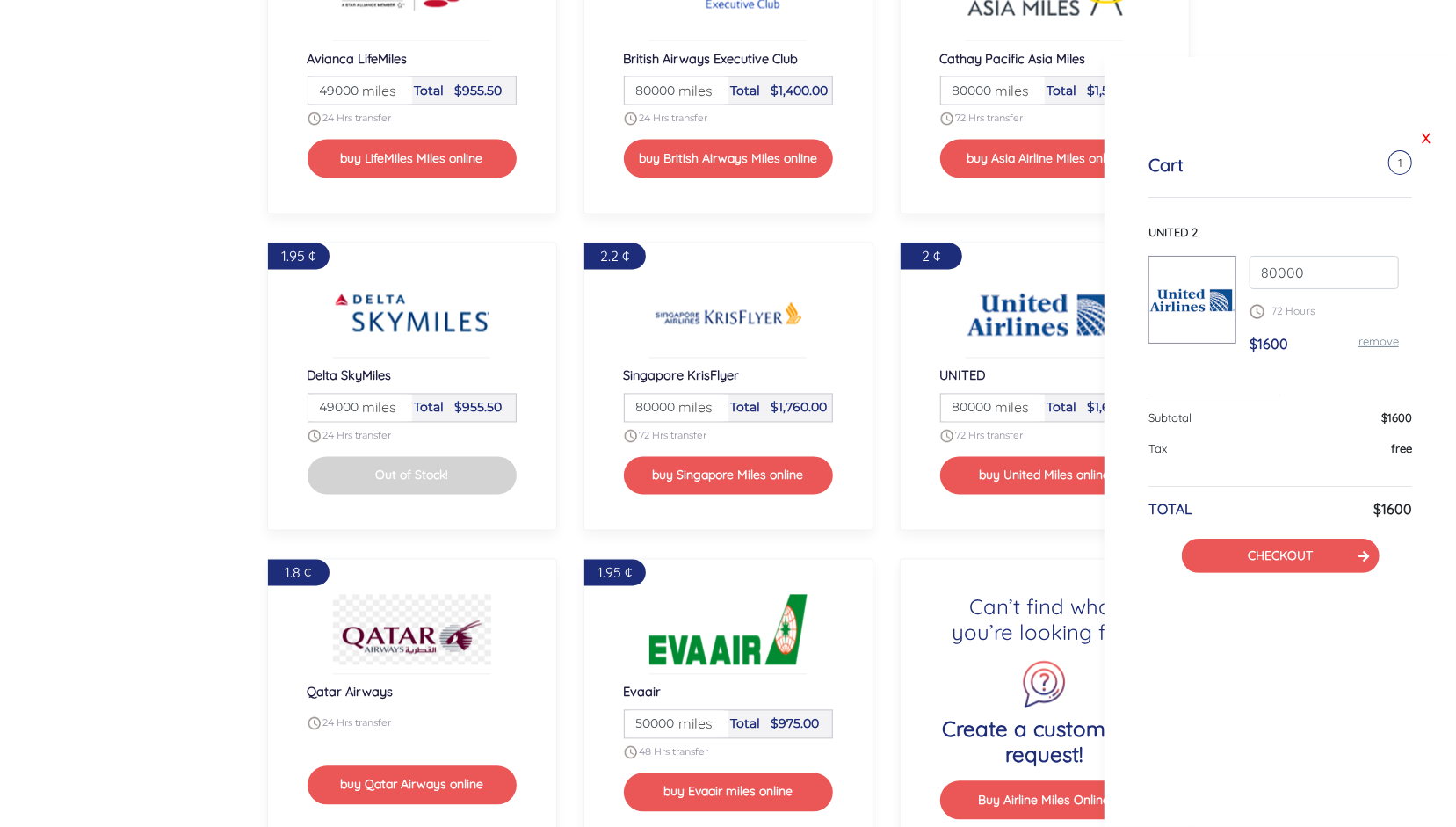
click at [1427, 141] on link "X" at bounding box center [1426, 138] width 17 height 26
